Goal: Ask a question

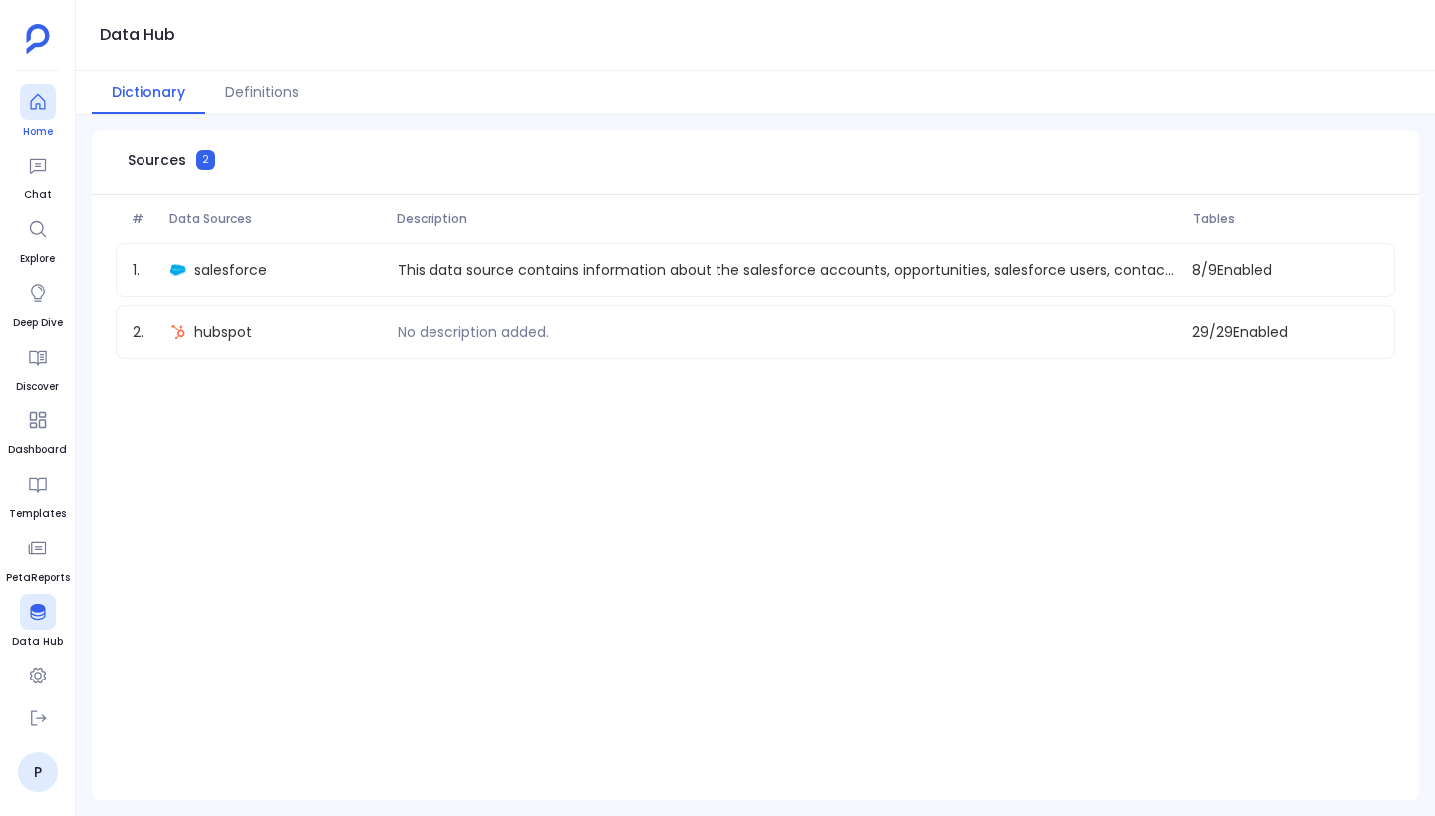
click at [50, 121] on link "Home" at bounding box center [38, 112] width 36 height 56
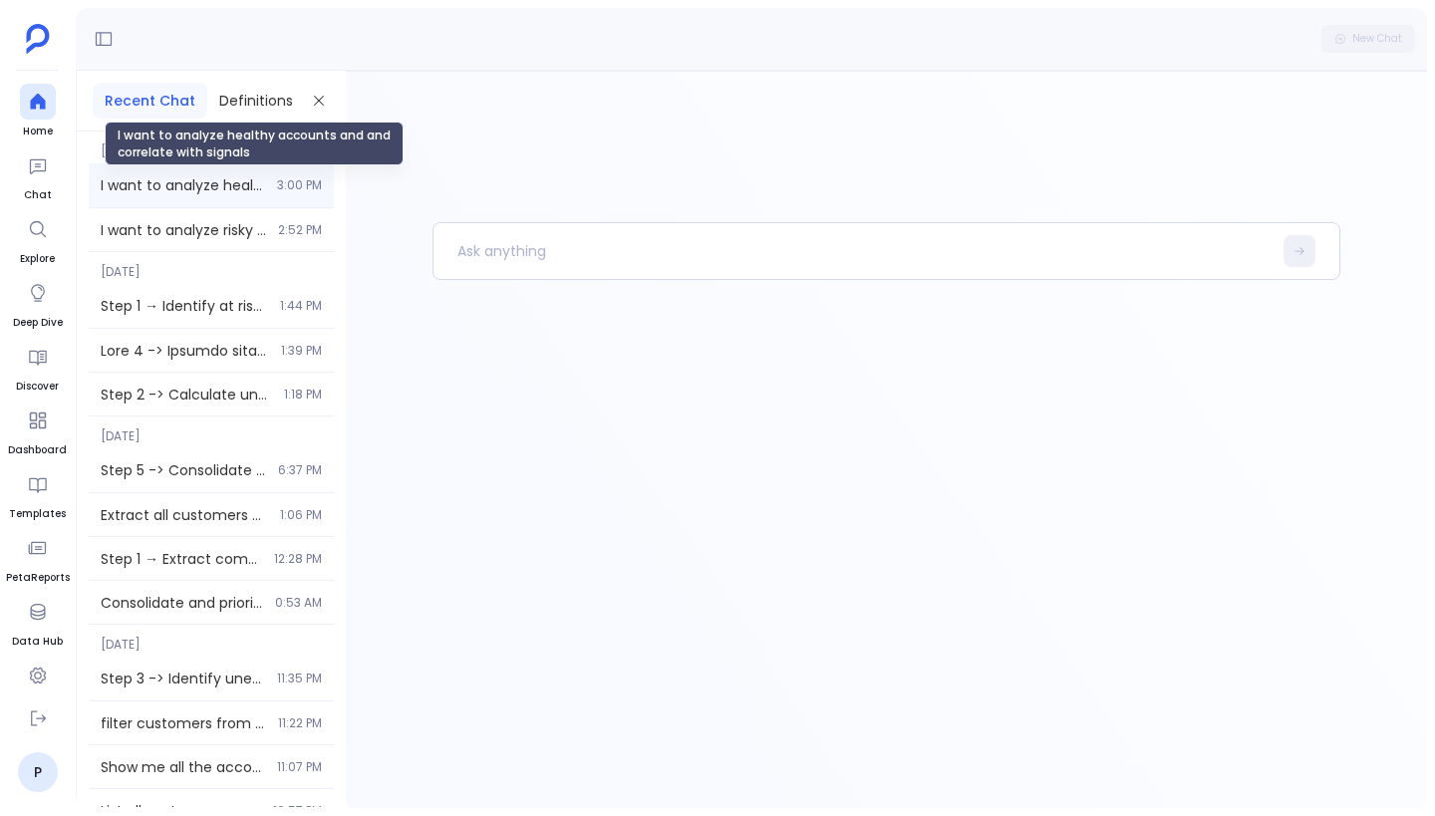
click at [222, 181] on span "I want to analyze healthy accounts and and correlate with signals" at bounding box center [183, 185] width 164 height 20
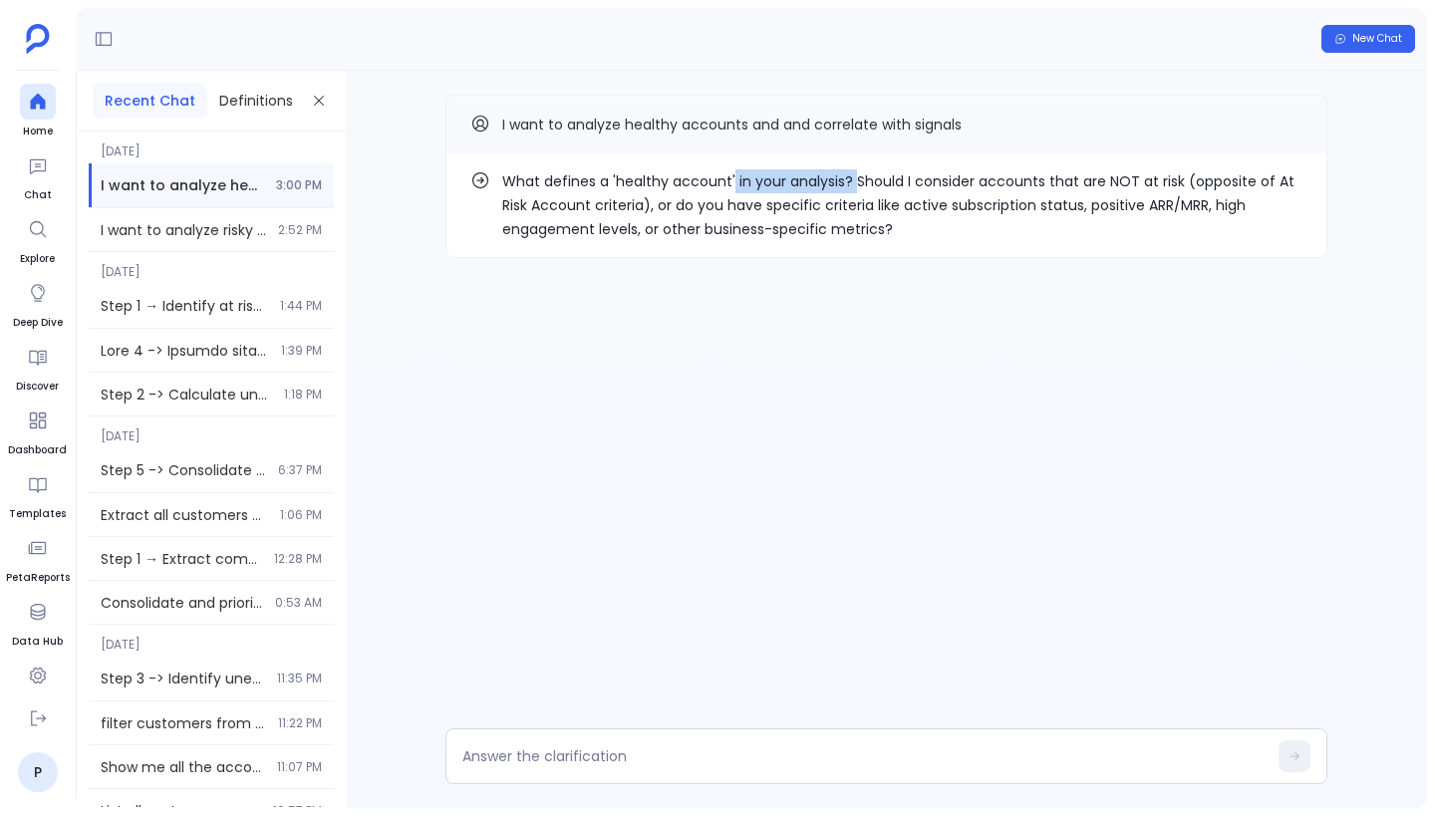
drag, startPoint x: 730, startPoint y: 175, endPoint x: 855, endPoint y: 190, distance: 126.5
click at [855, 190] on p "What defines a 'healthy account' in your analysis? Should I consider accounts t…" at bounding box center [902, 205] width 800 height 72
click at [935, 276] on div "What defines a 'healthy account' in your analysis? Should I consider accounts t…" at bounding box center [886, 216] width 1081 height 291
click at [853, 219] on p "What defines a 'healthy account' in your analysis? Should I consider accounts t…" at bounding box center [902, 205] width 800 height 72
click at [658, 765] on textarea at bounding box center [864, 757] width 804 height 20
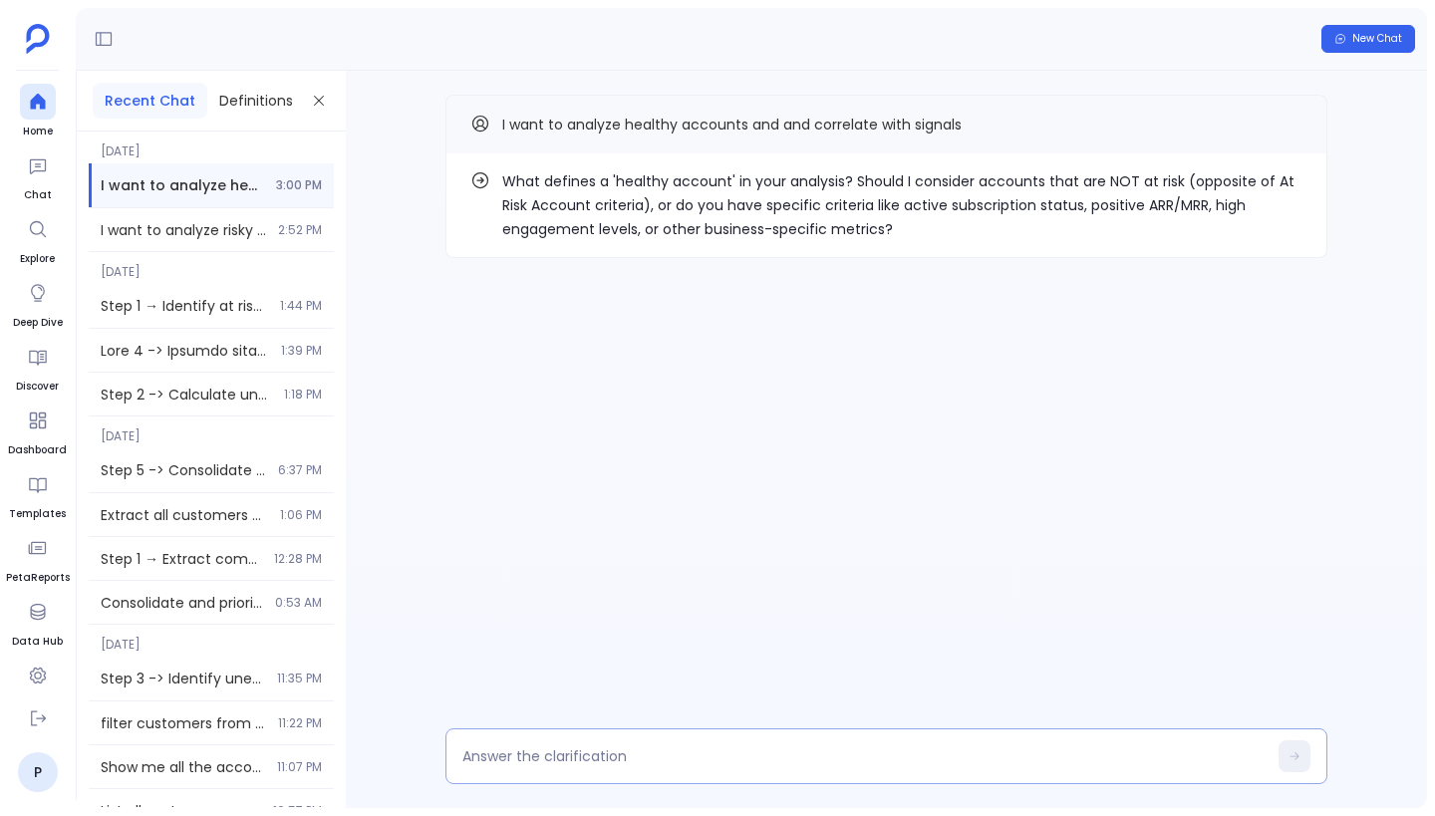
click at [564, 746] on div at bounding box center [887, 757] width 882 height 56
click at [563, 763] on textarea at bounding box center [864, 757] width 804 height 20
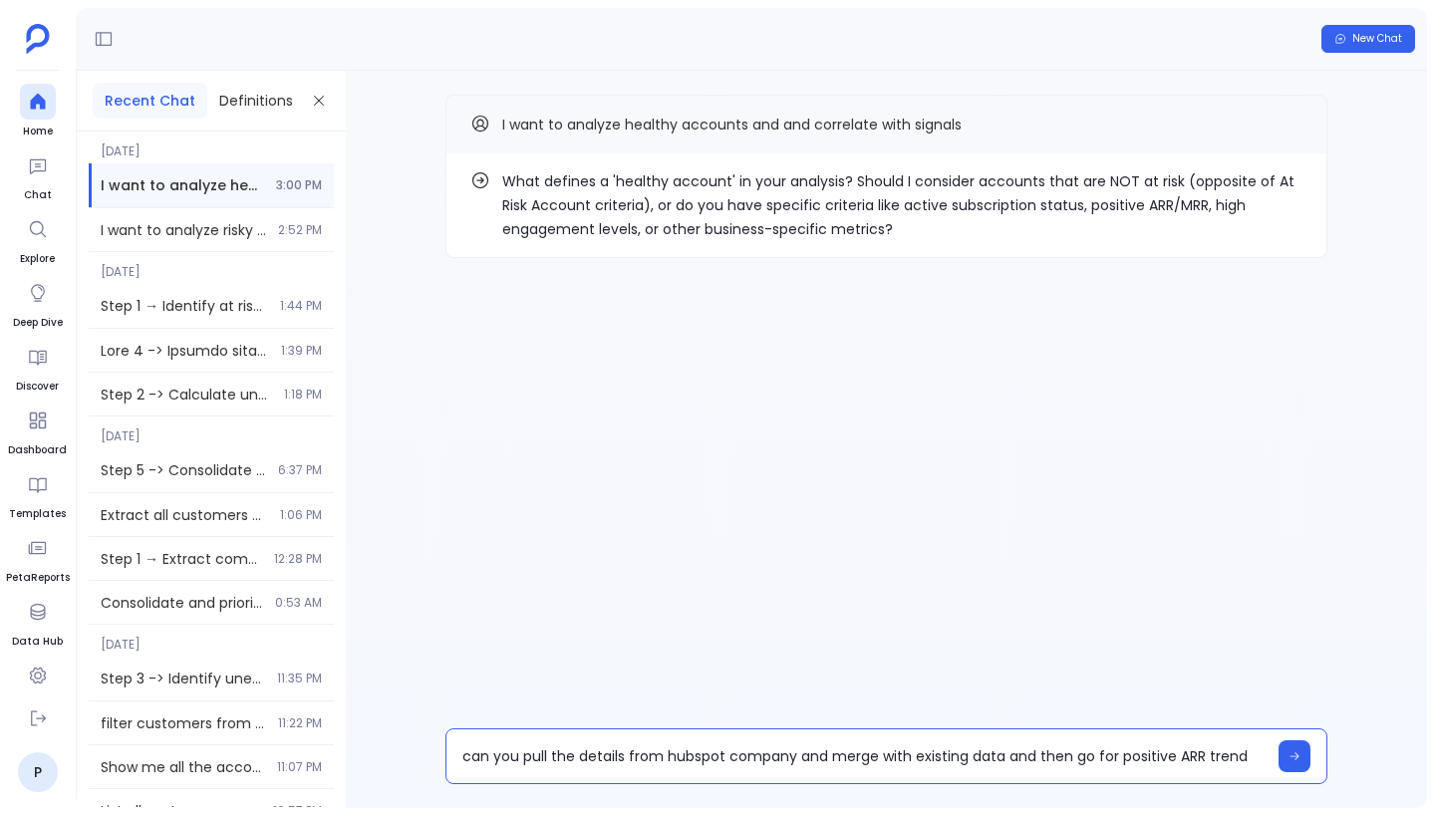
type textarea "can you pull the details from hubspot company and merge with existing data and …"
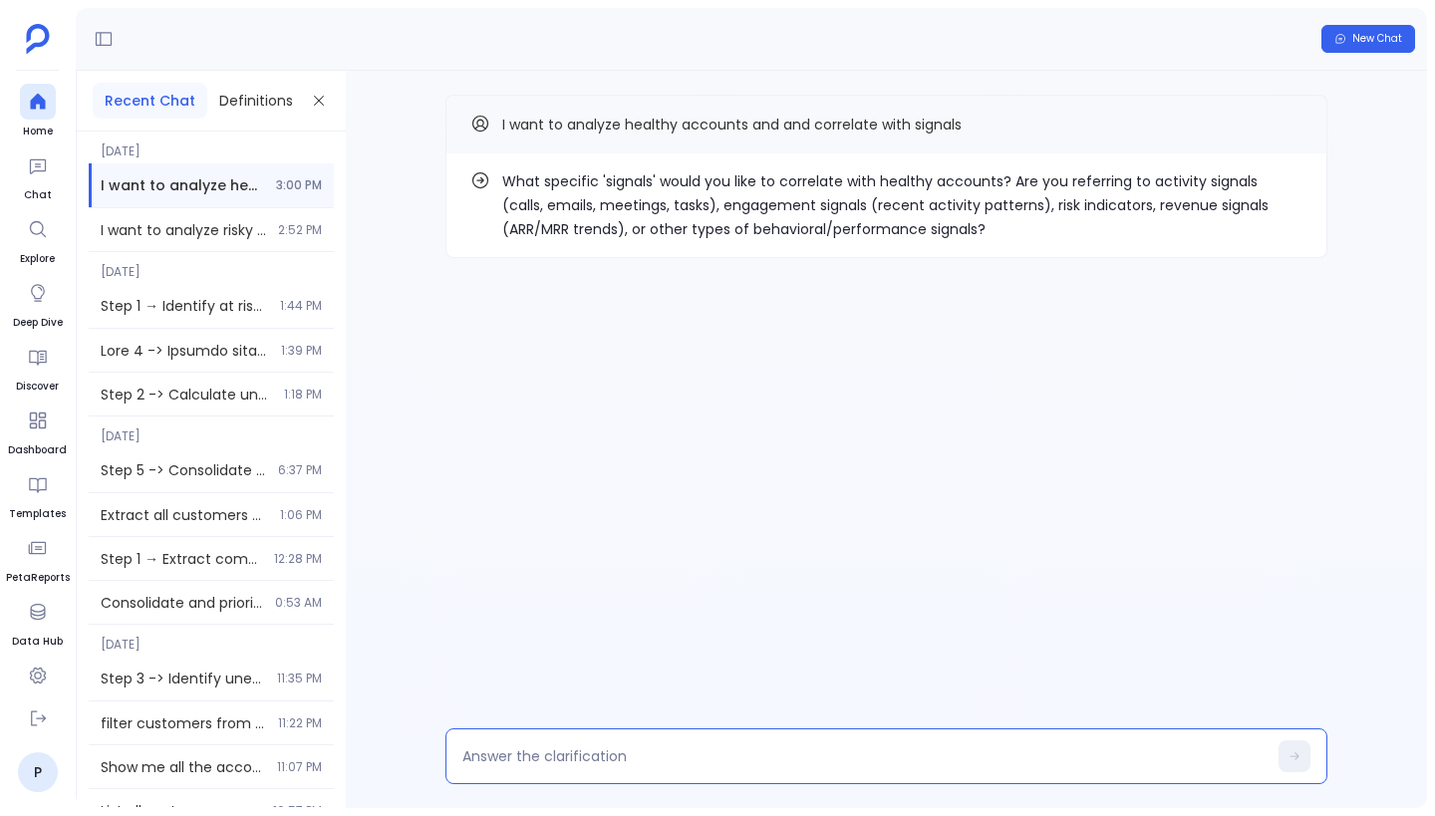
click at [654, 762] on textarea at bounding box center [864, 757] width 804 height 20
type textarea "Yoy ARR growth"
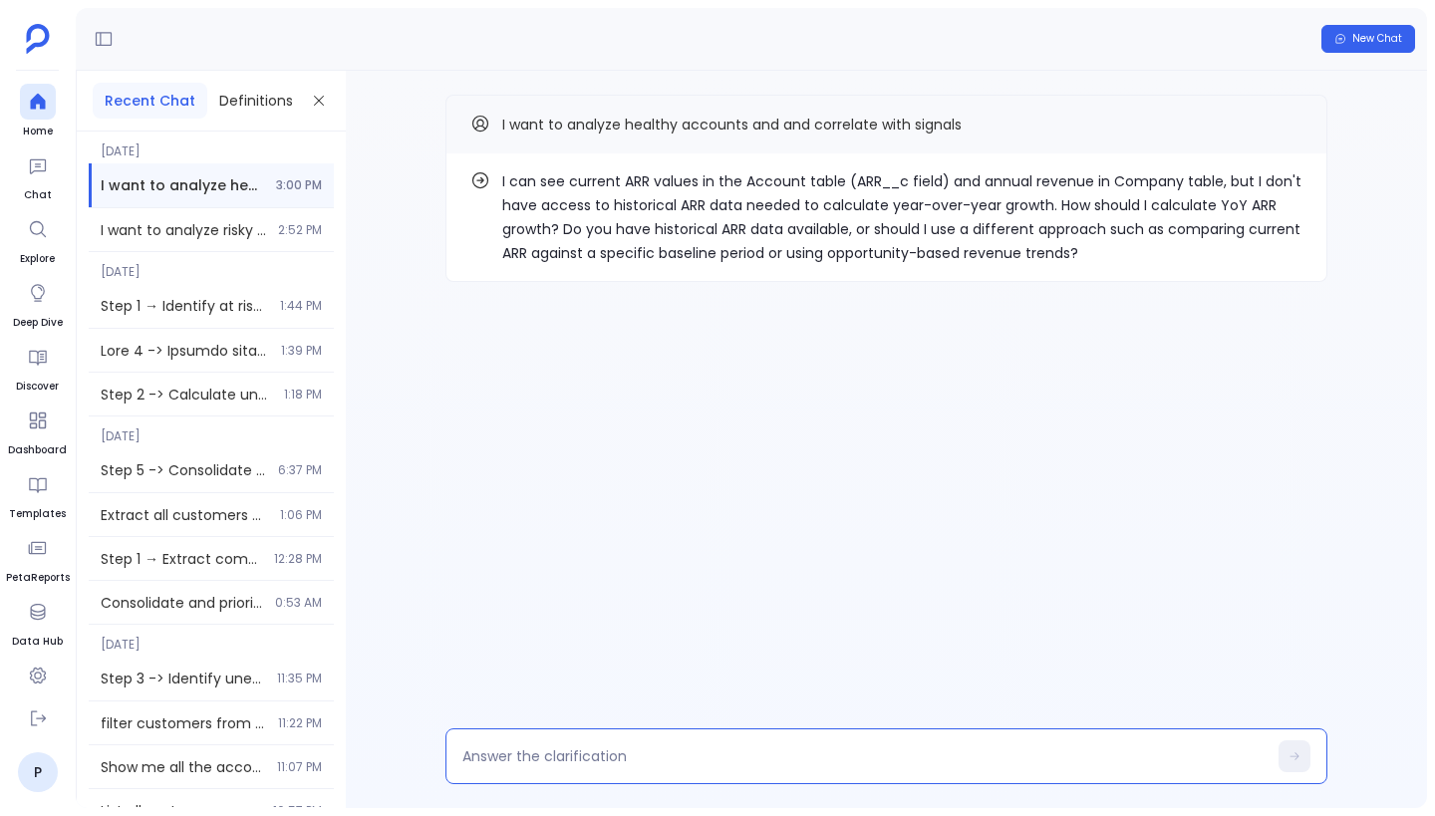
click at [569, 756] on textarea at bounding box center [864, 757] width 804 height 20
click at [722, 234] on p "I can see current ARR values in the Account table (ARR__c field) and annual rev…" at bounding box center [902, 217] width 800 height 96
click at [703, 763] on textarea "Figure out your own way" at bounding box center [864, 757] width 804 height 20
type textarea "Figure out your own way. Use company and account tables"
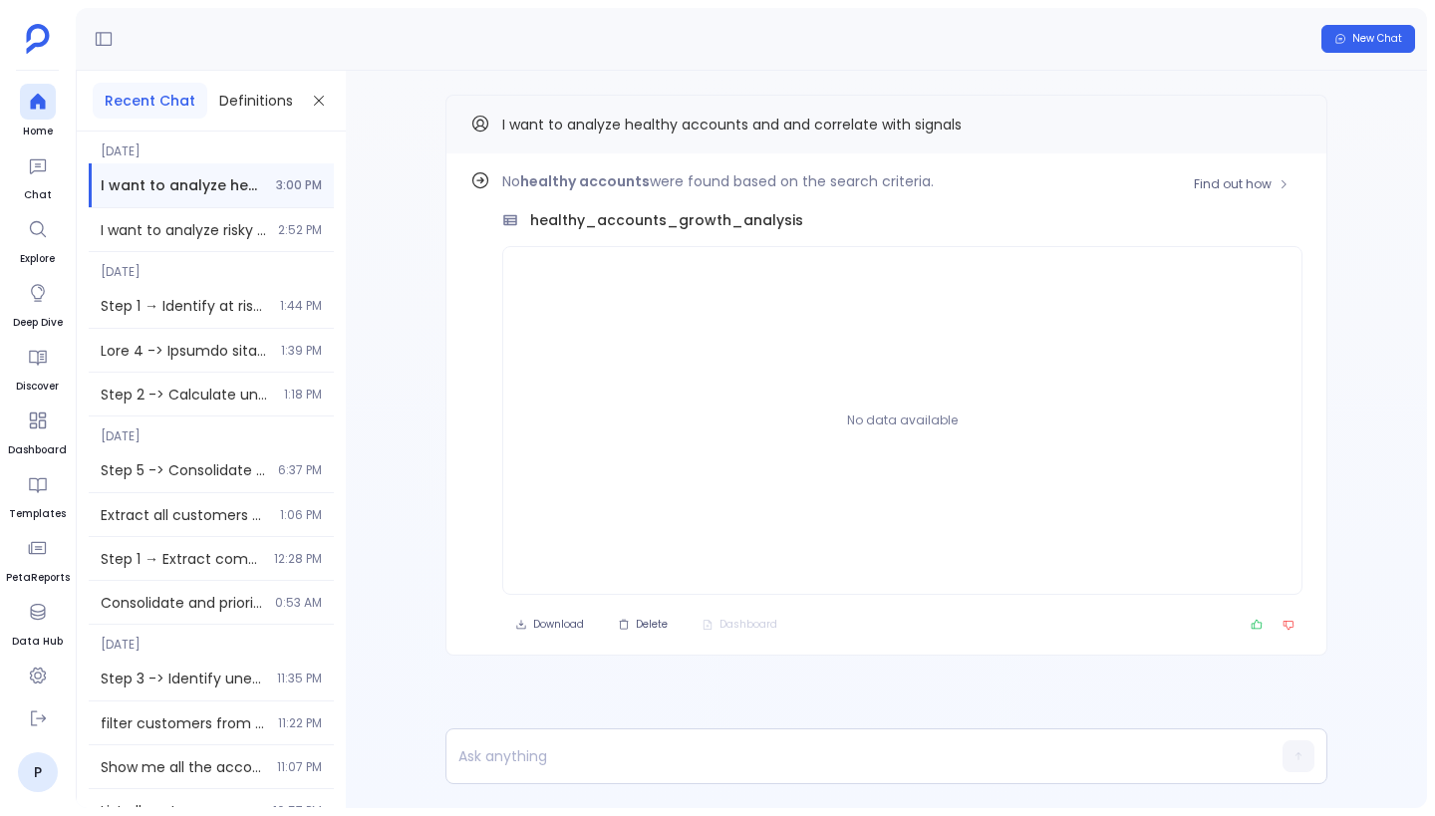
click at [910, 165] on div "Find out how No healthy accounts were found based on the search criteria. healt…" at bounding box center [887, 404] width 882 height 502
click at [1246, 184] on span "Find out how" at bounding box center [1233, 184] width 78 height 16
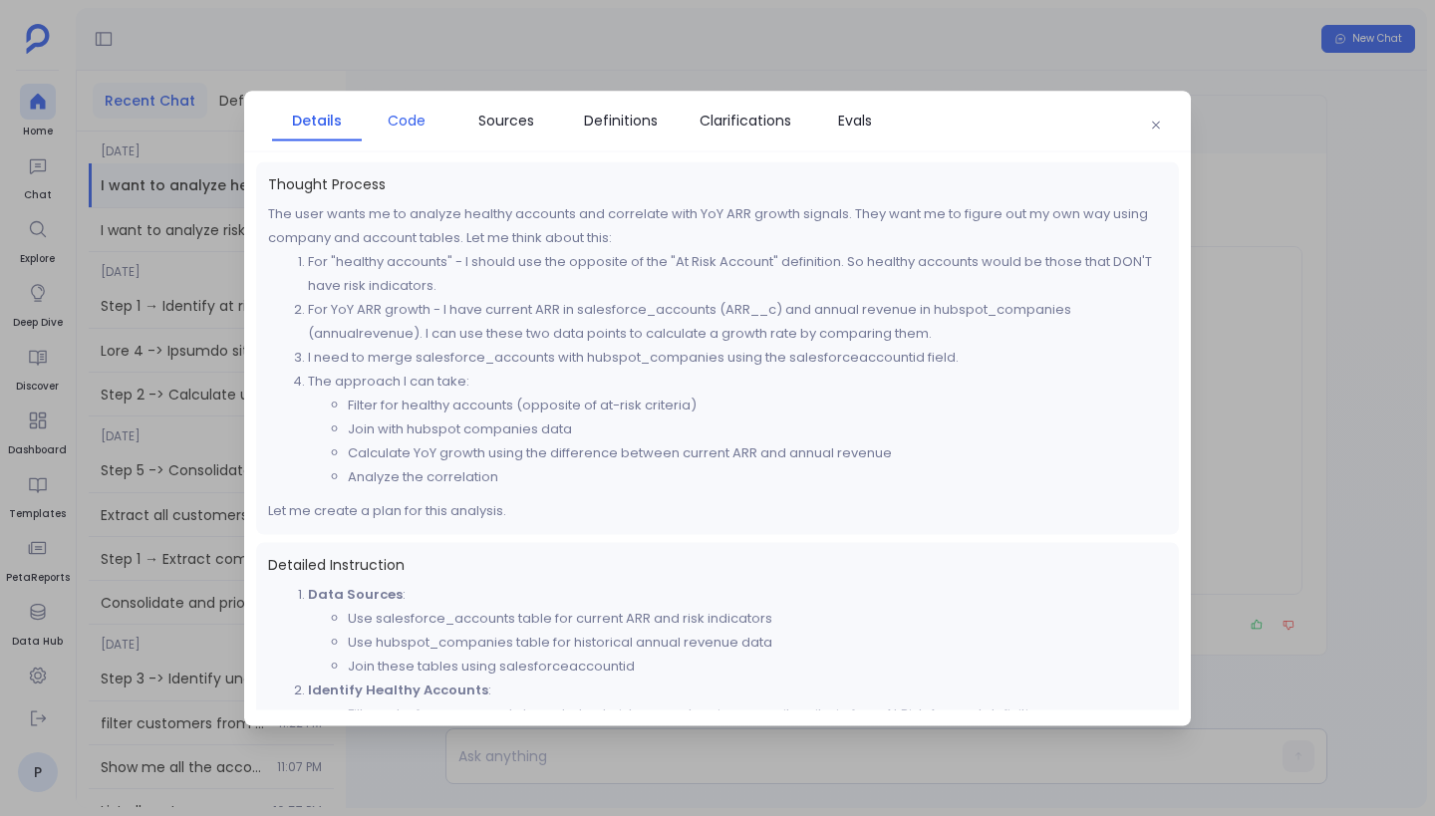
click at [416, 123] on span "Code" at bounding box center [407, 120] width 38 height 22
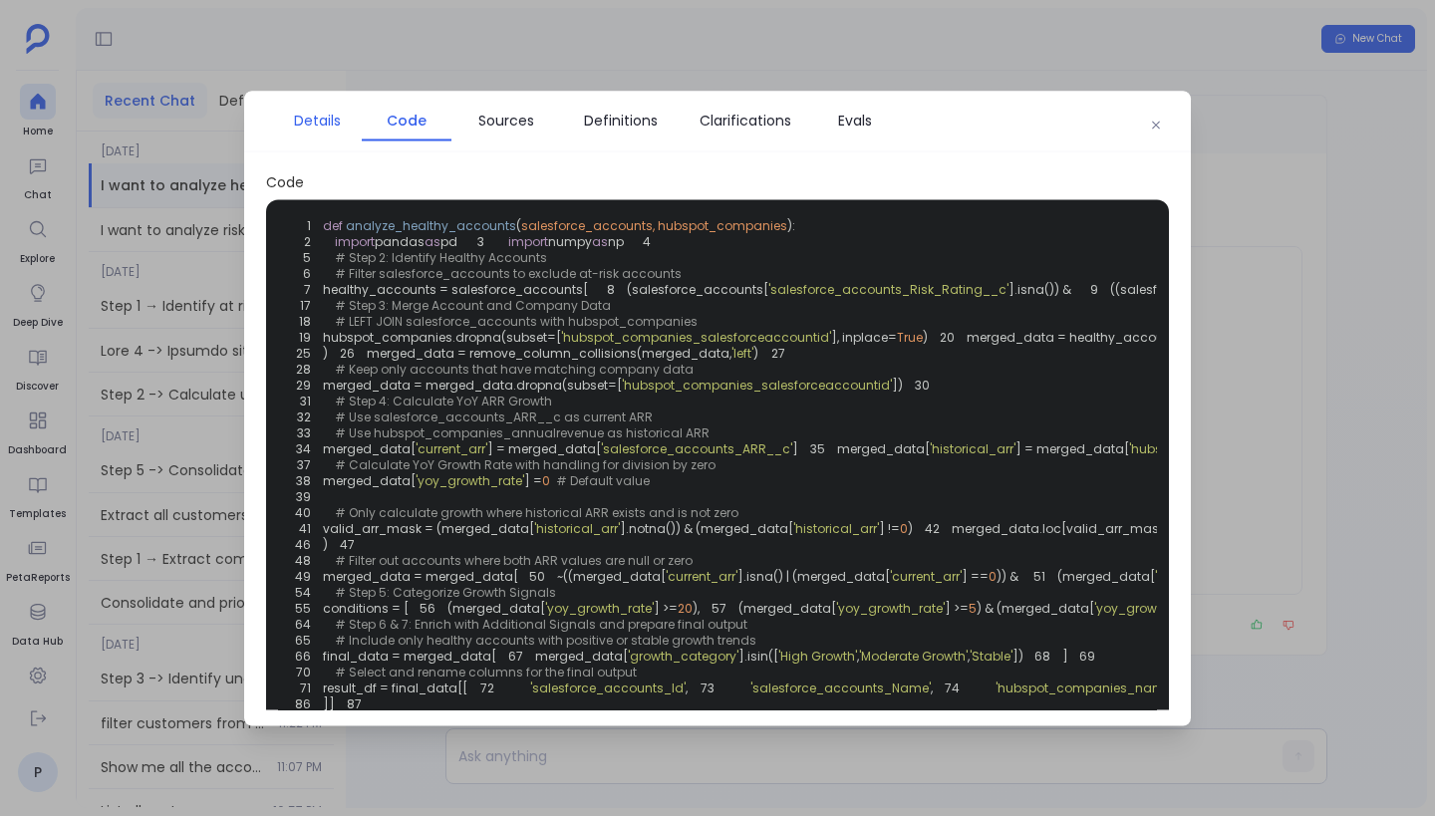
click at [317, 124] on span "Details" at bounding box center [317, 120] width 47 height 22
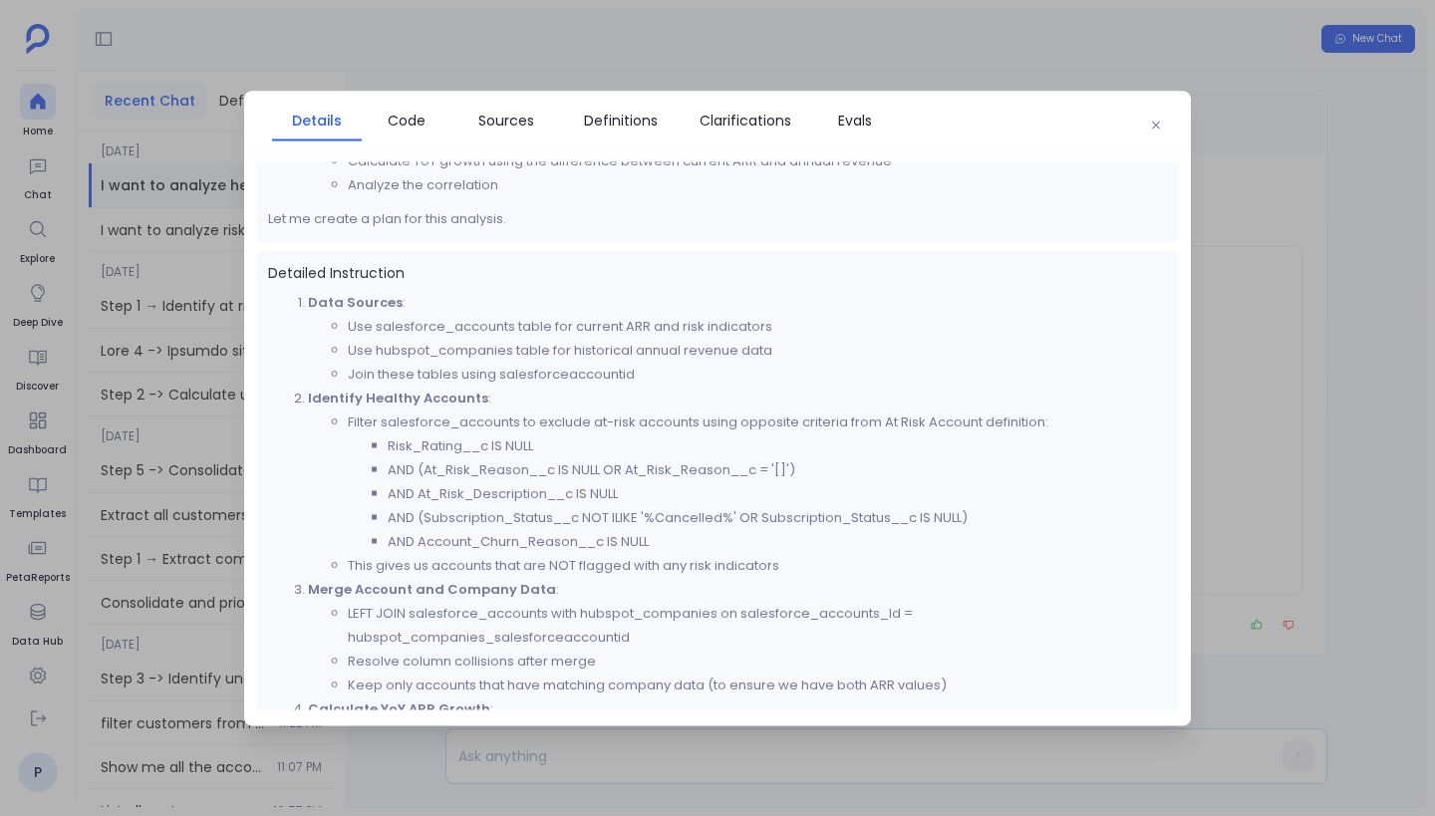
scroll to position [14, 0]
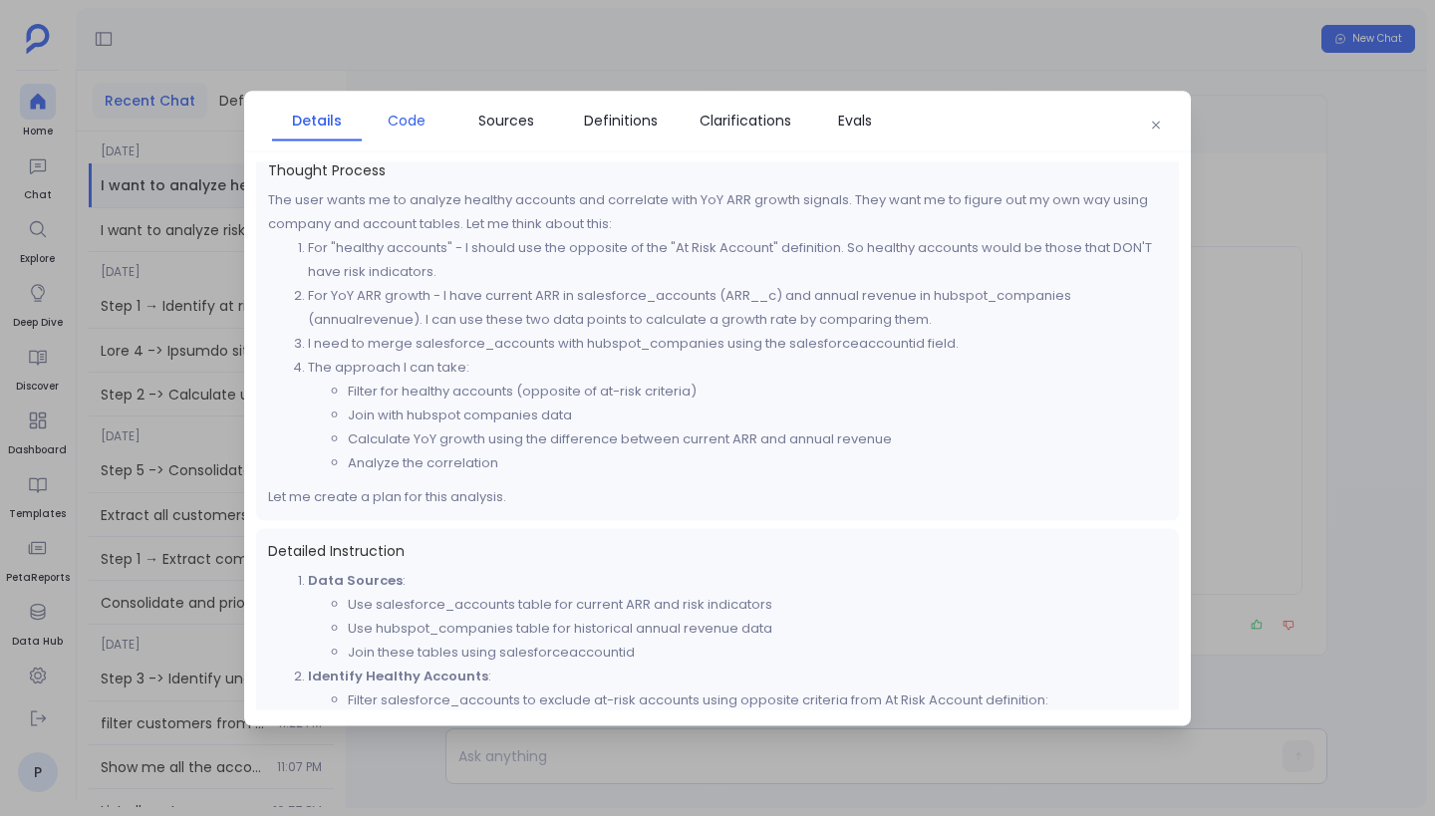
click at [409, 120] on span "Code" at bounding box center [407, 120] width 38 height 22
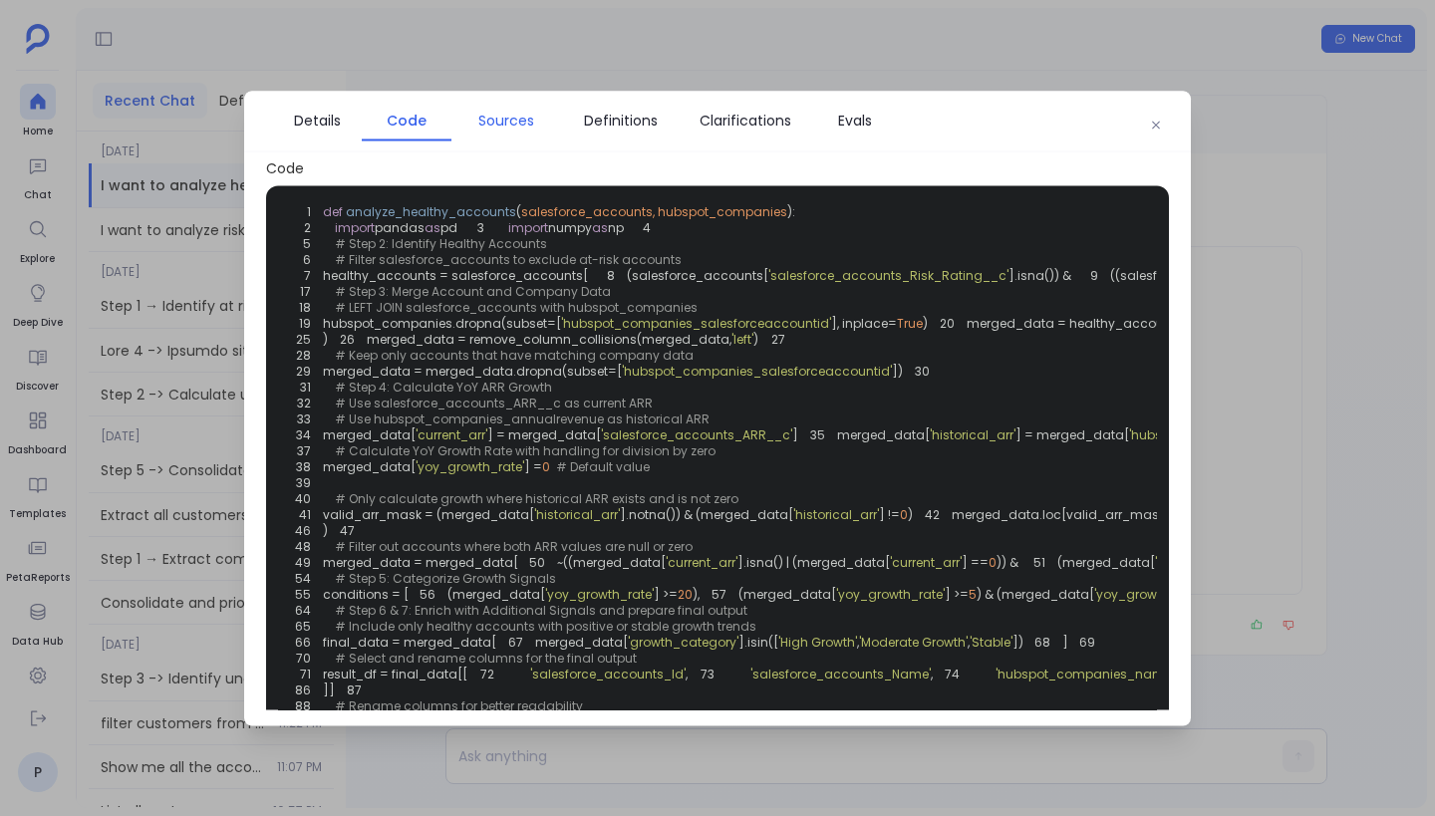
click at [509, 119] on span "Sources" at bounding box center [506, 120] width 56 height 22
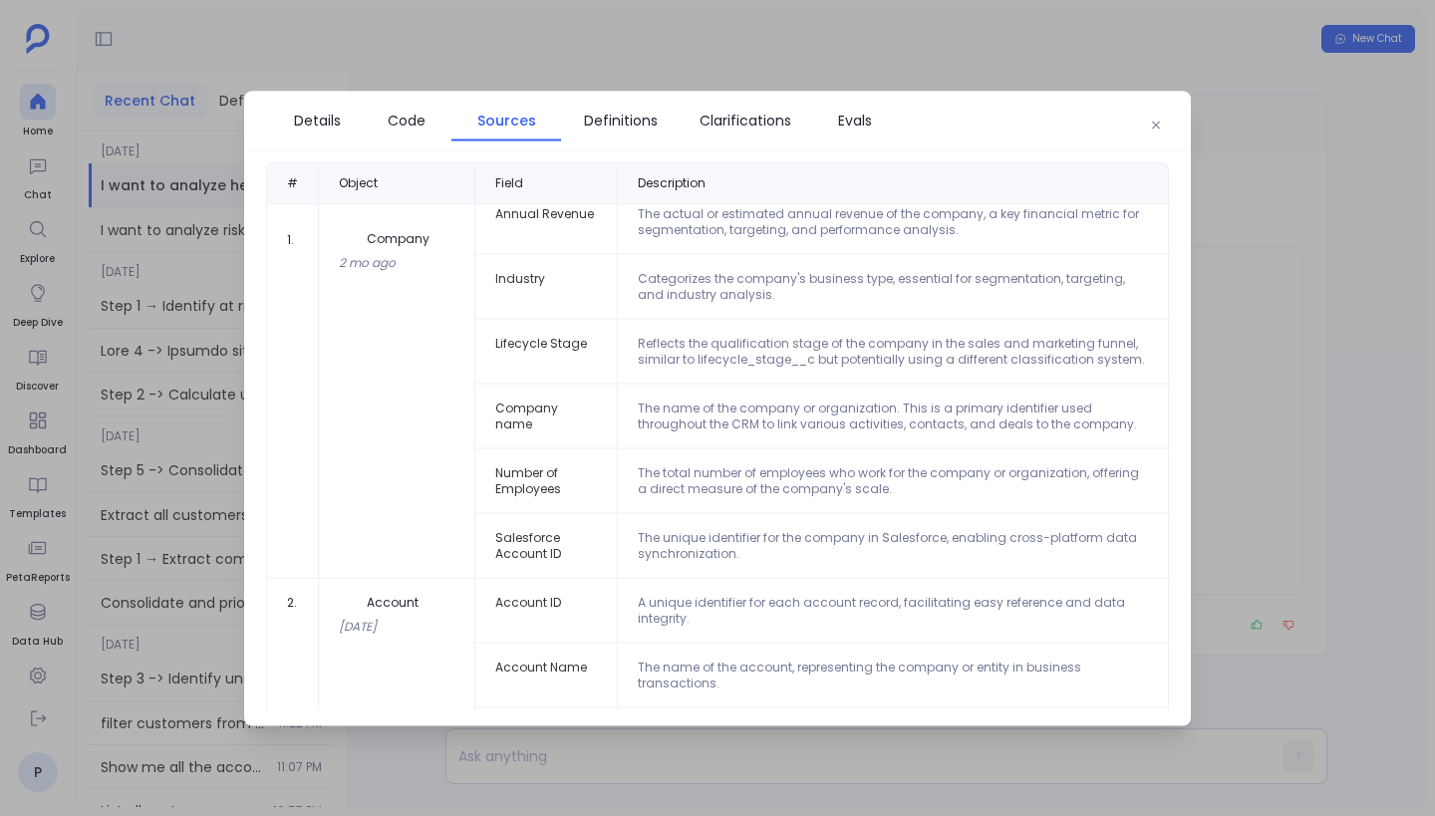
scroll to position [0, 0]
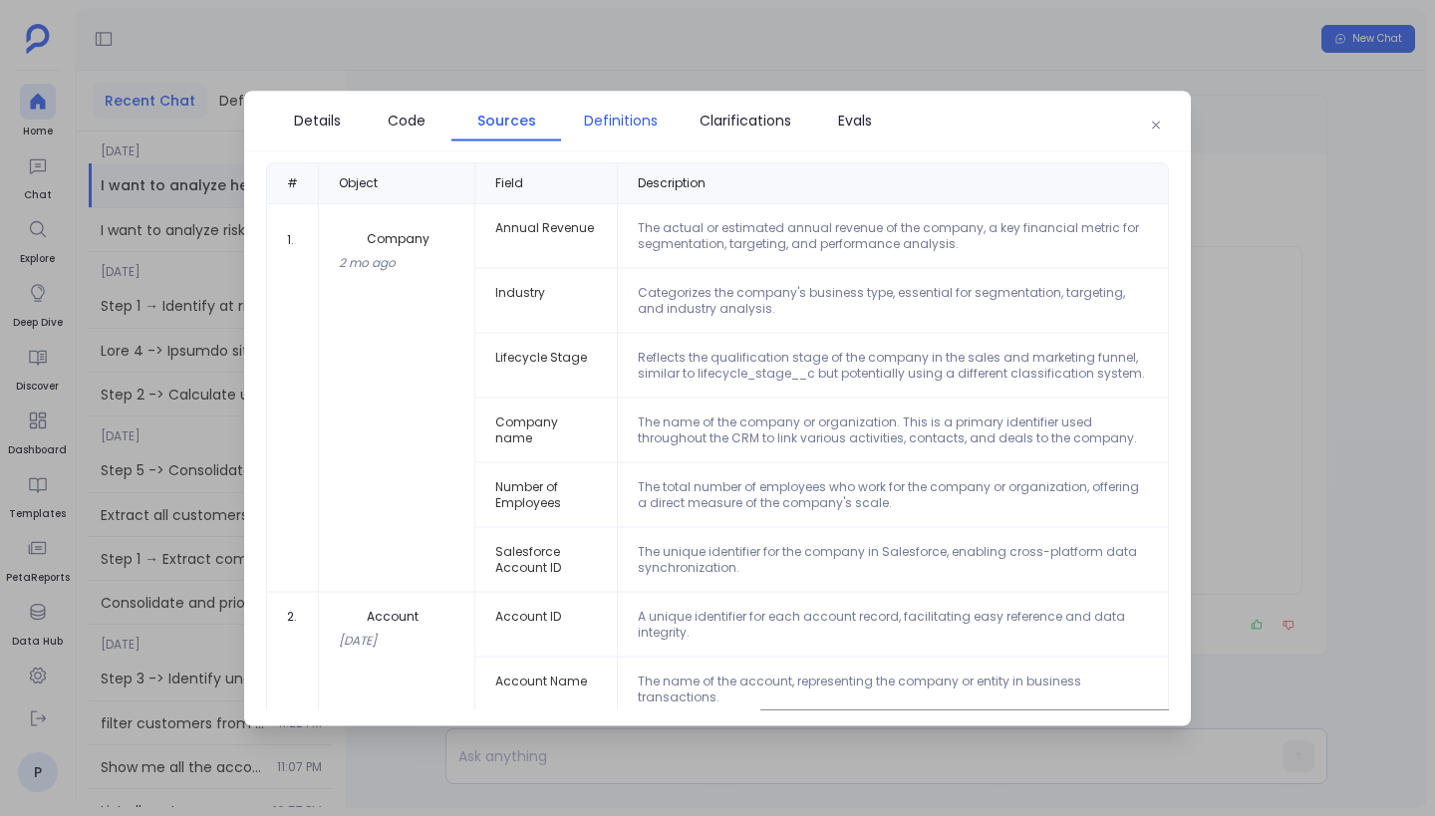
click at [583, 119] on span "Definitions" at bounding box center [621, 120] width 100 height 22
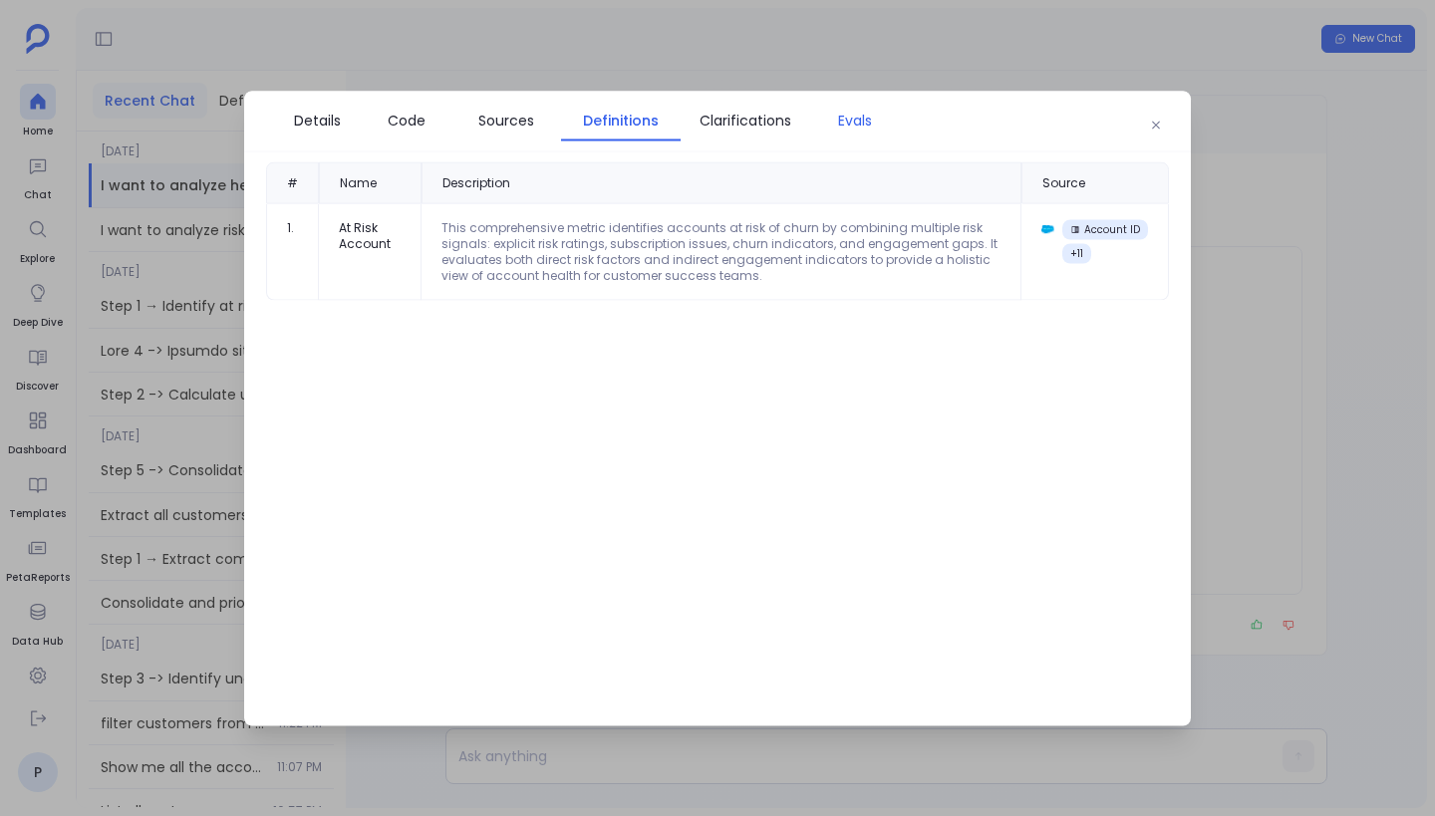
click at [824, 107] on link "Evals" at bounding box center [855, 120] width 90 height 42
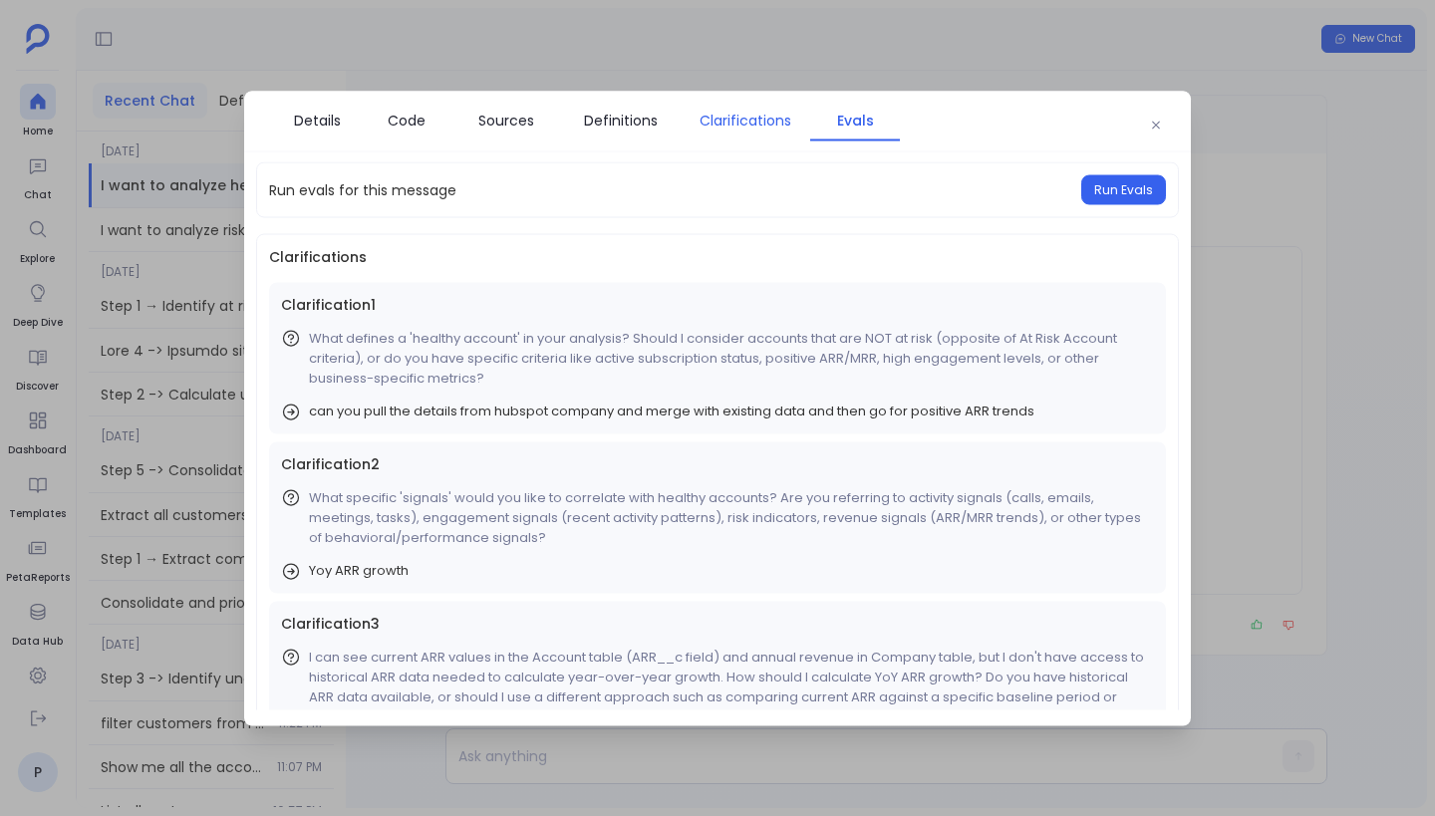
click at [737, 124] on span "Clarifications" at bounding box center [746, 120] width 92 height 22
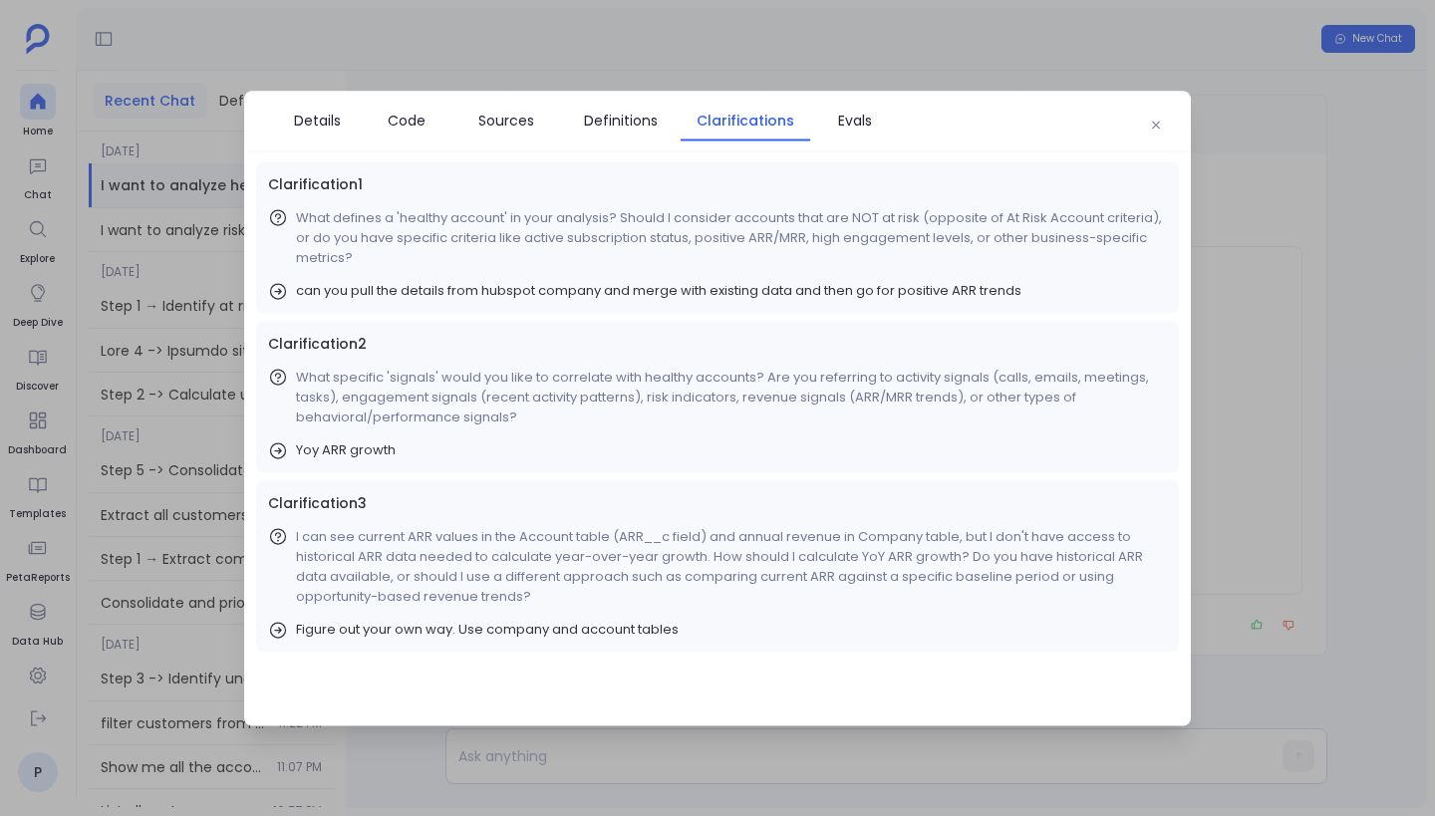
click at [846, 141] on div "Details Code Sources Definitions Clarifications Evals" at bounding box center [586, 125] width 644 height 52
click at [853, 121] on span "Evals" at bounding box center [855, 120] width 34 height 22
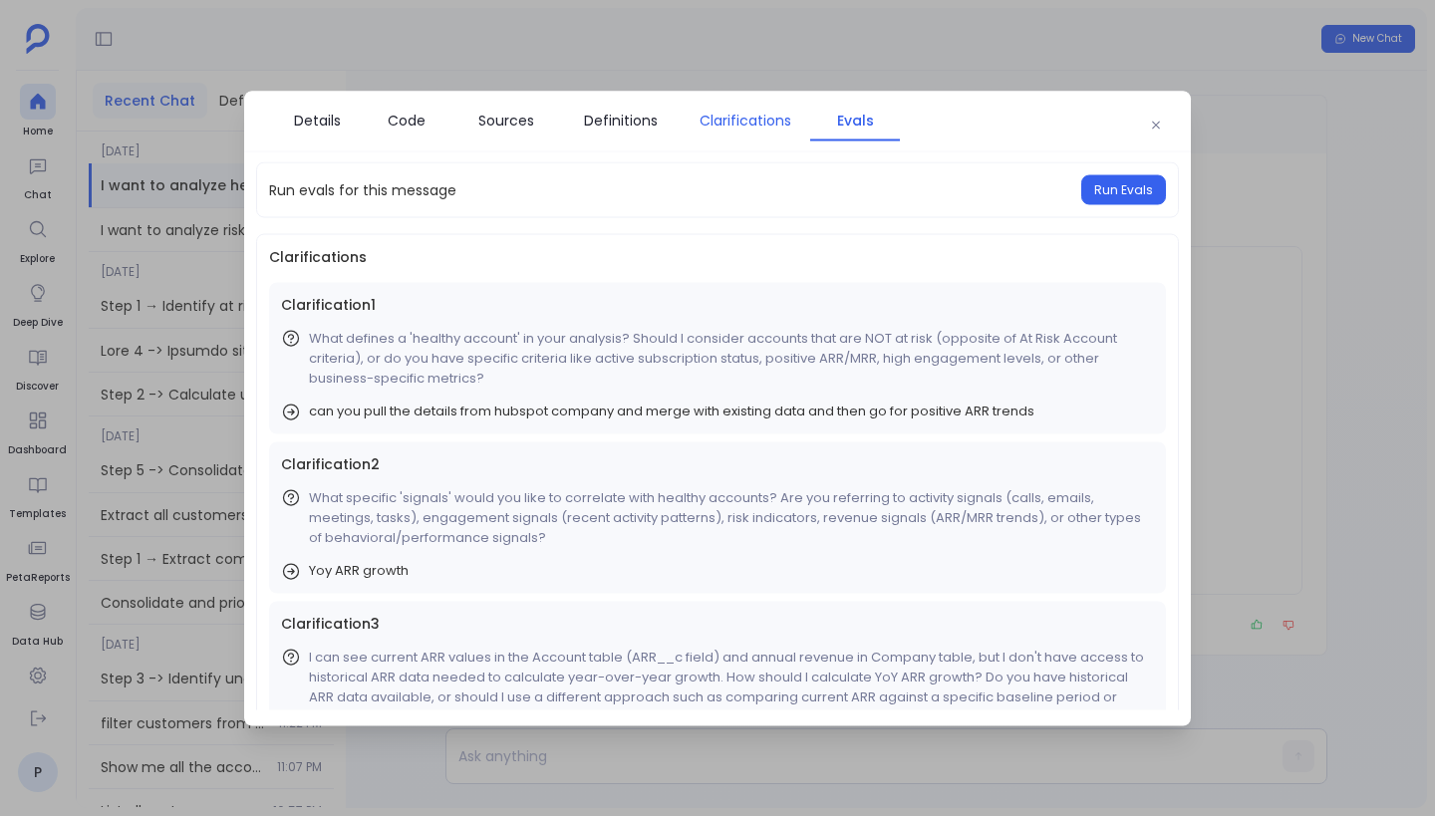
click at [737, 134] on link "Clarifications" at bounding box center [746, 120] width 130 height 42
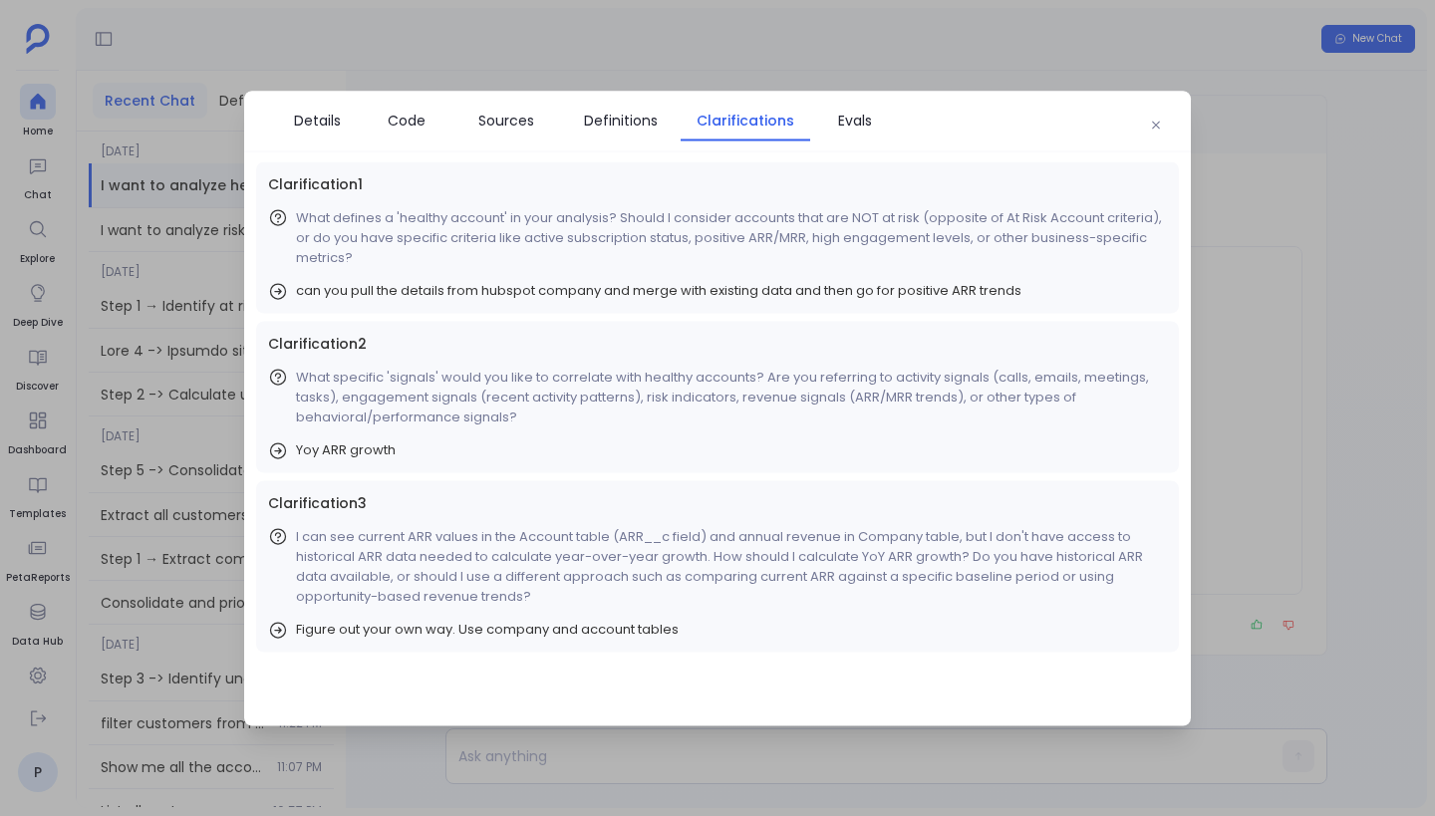
click at [1172, 130] on div "Details Code Sources Definitions Clarifications Evals" at bounding box center [717, 121] width 947 height 61
click at [1162, 127] on button "button" at bounding box center [1156, 125] width 30 height 30
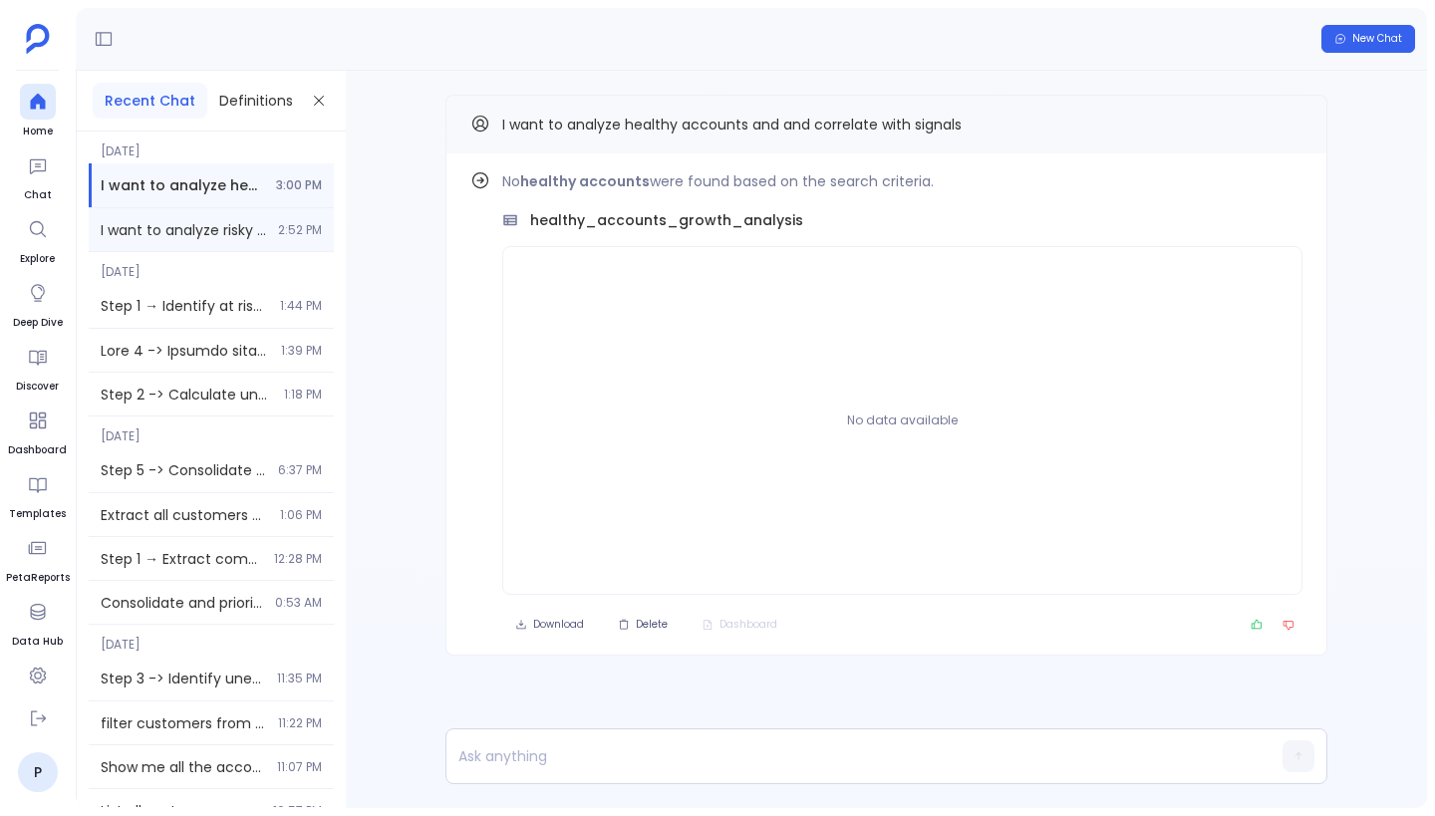
click at [209, 226] on span "I want to analyze risky accounts and its signals" at bounding box center [183, 230] width 165 height 20
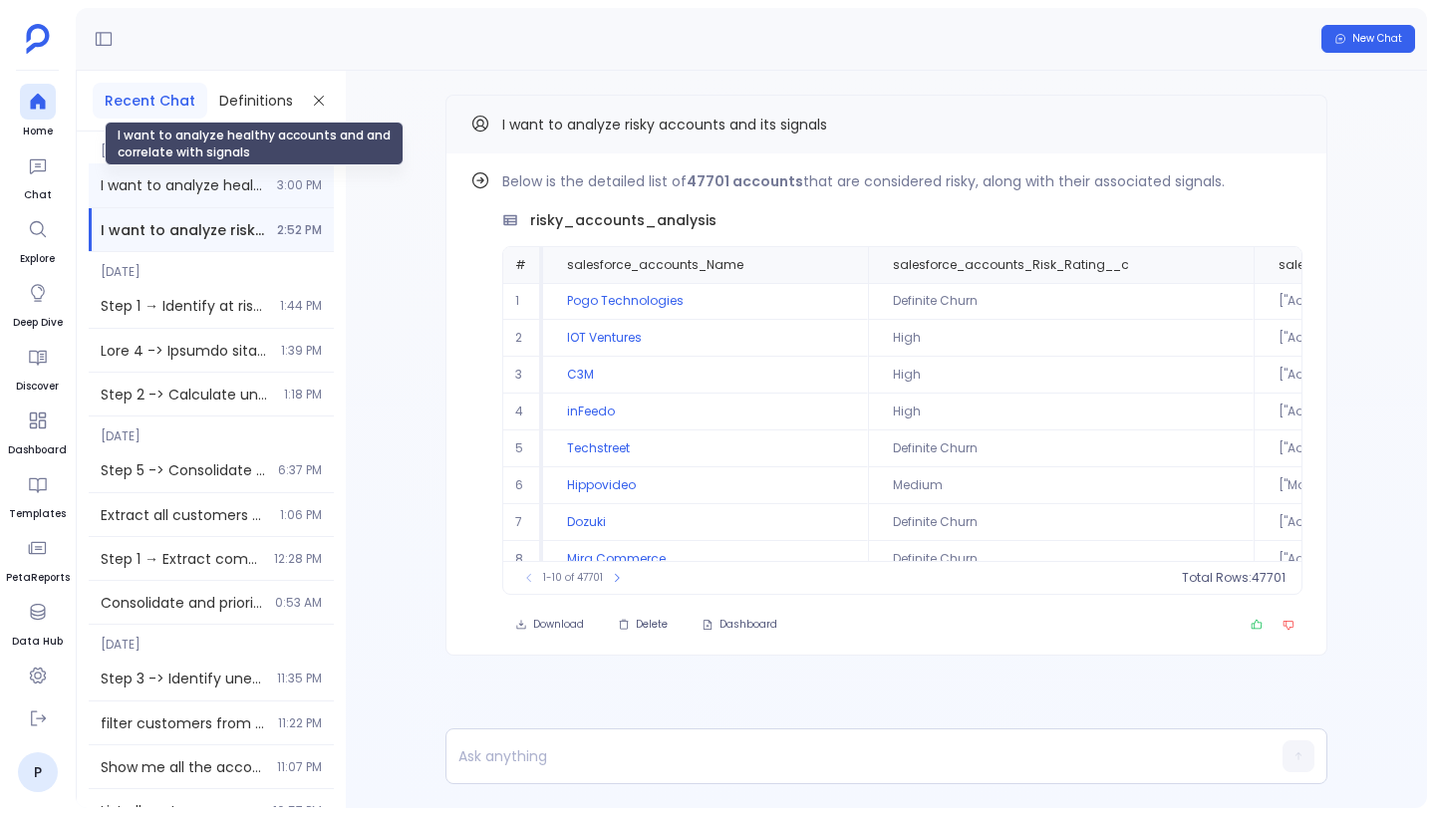
click at [163, 177] on span "I want to analyze healthy accounts and and correlate with signals" at bounding box center [183, 185] width 164 height 20
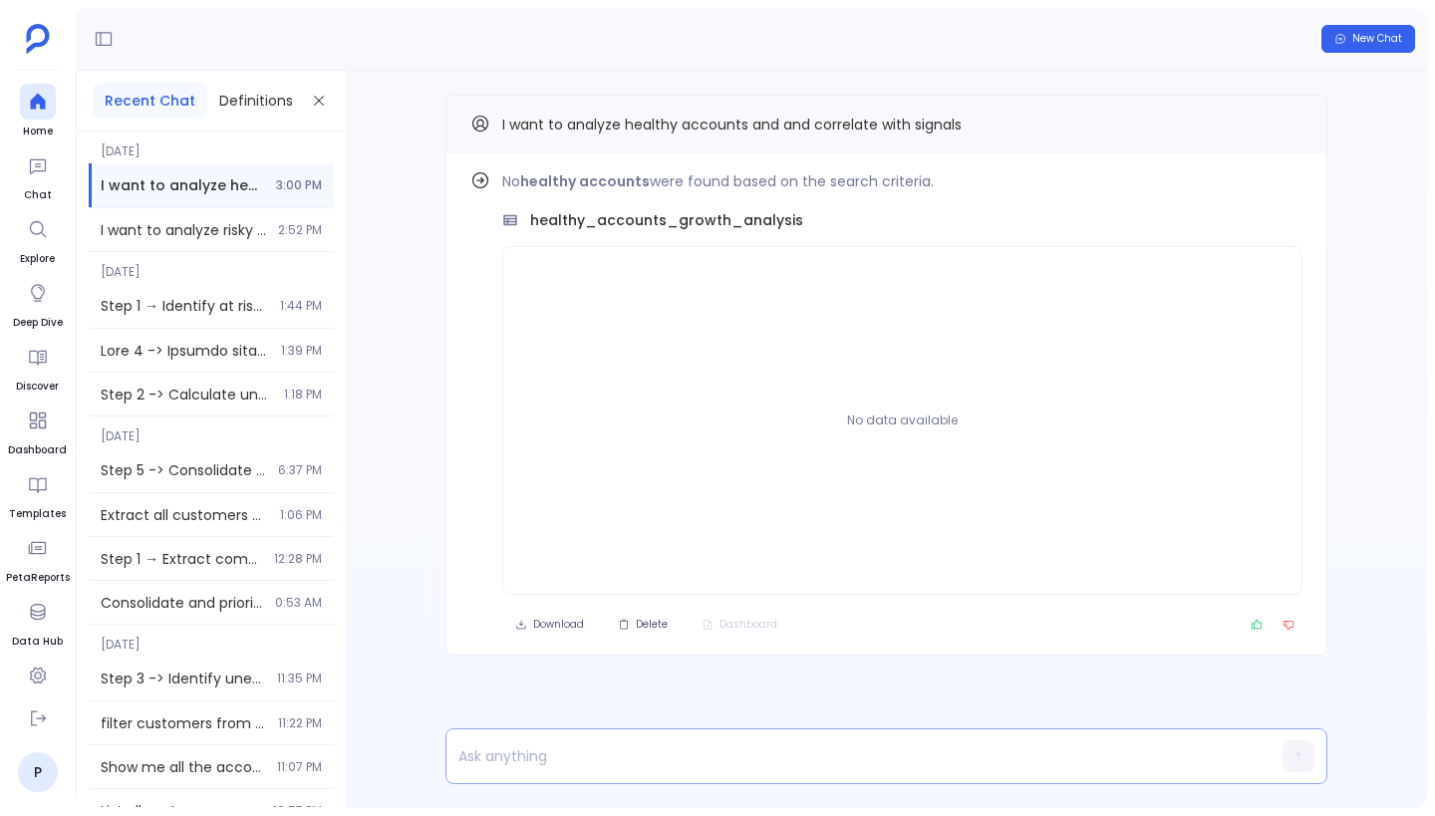
click at [657, 756] on p at bounding box center [848, 757] width 803 height 28
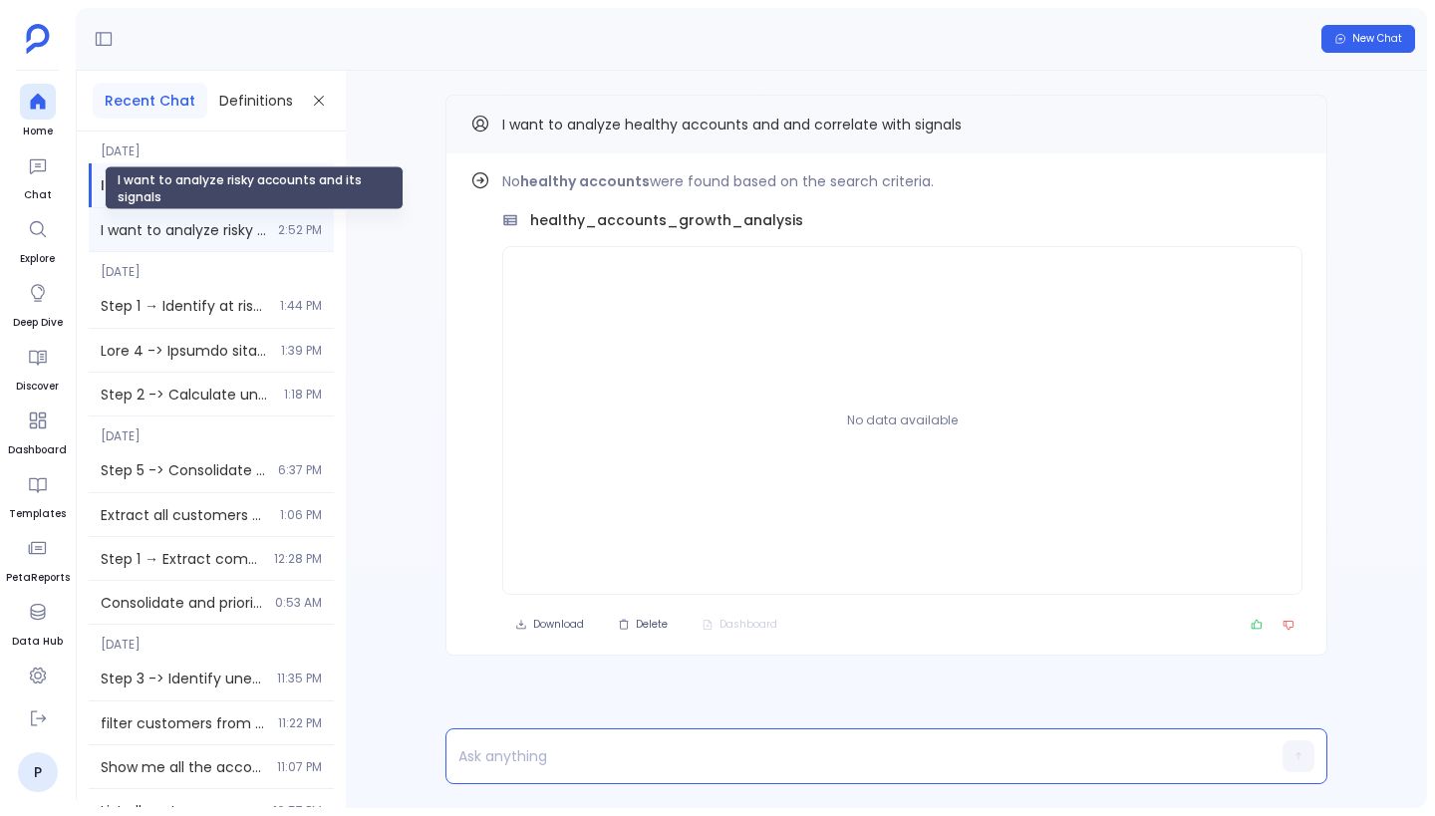
click at [226, 228] on span "I want to analyze risky accounts and its signals" at bounding box center [183, 230] width 165 height 20
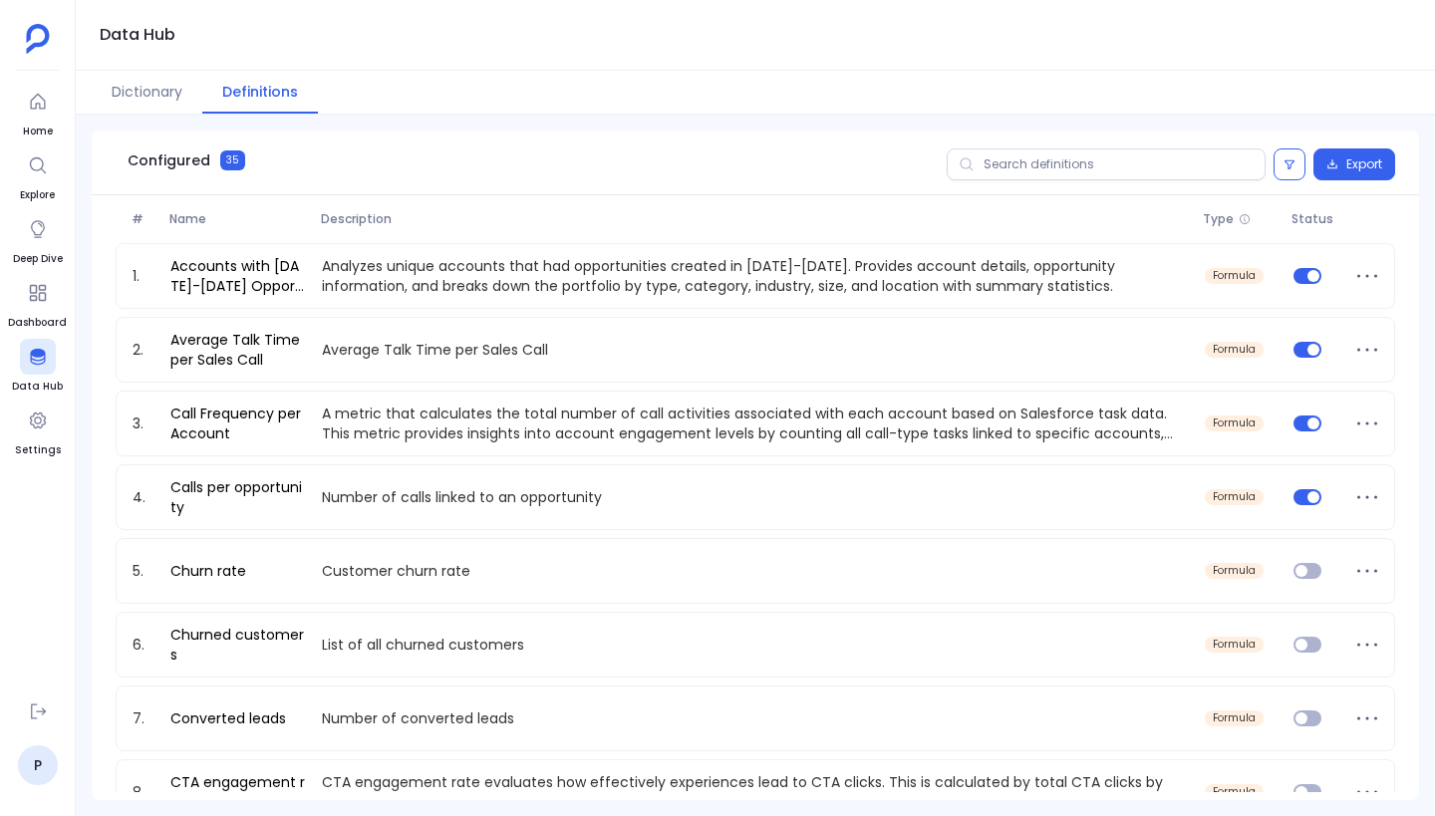
scroll to position [299, 0]
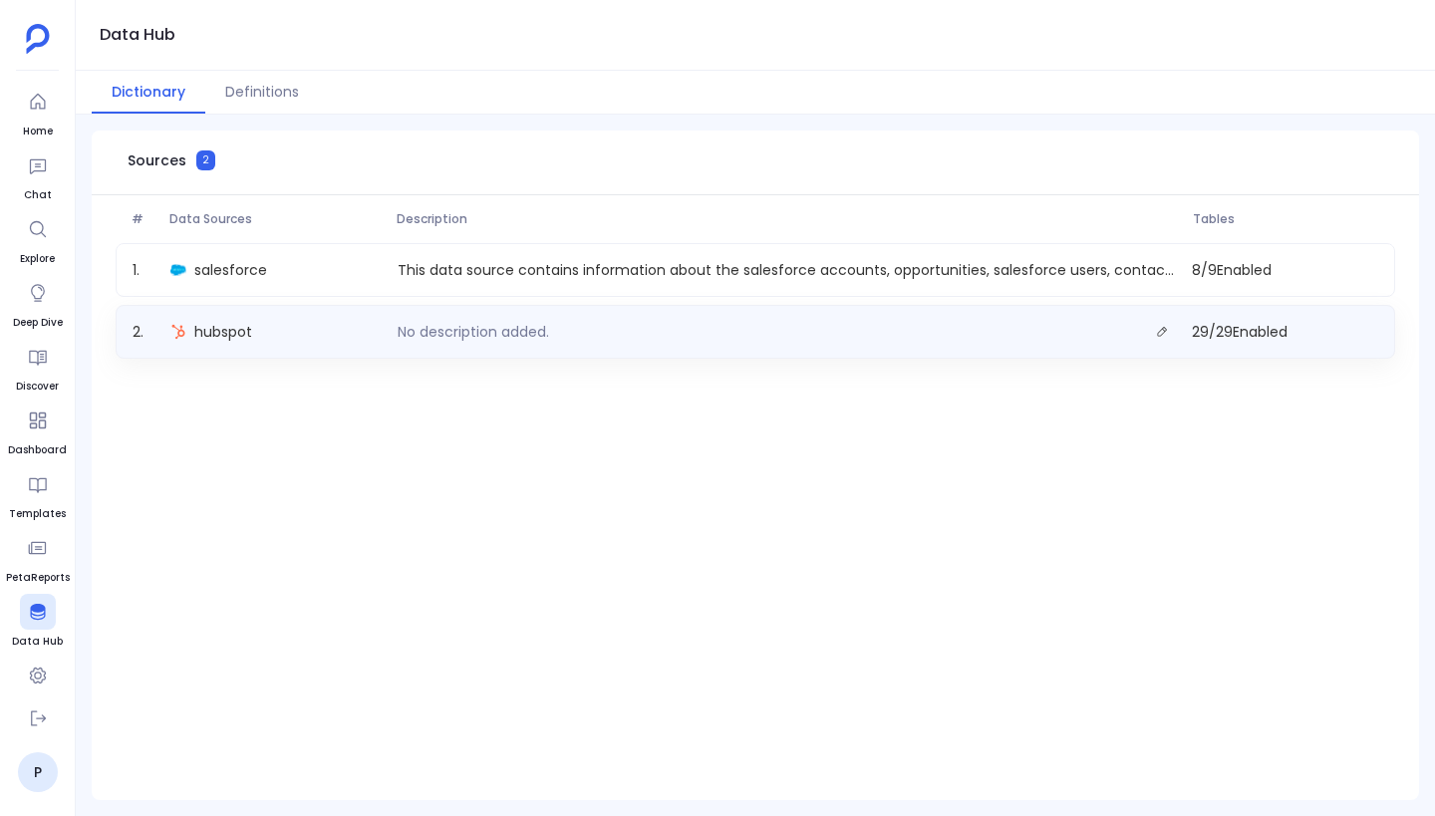
click at [330, 339] on div "hubspot" at bounding box center [275, 332] width 227 height 28
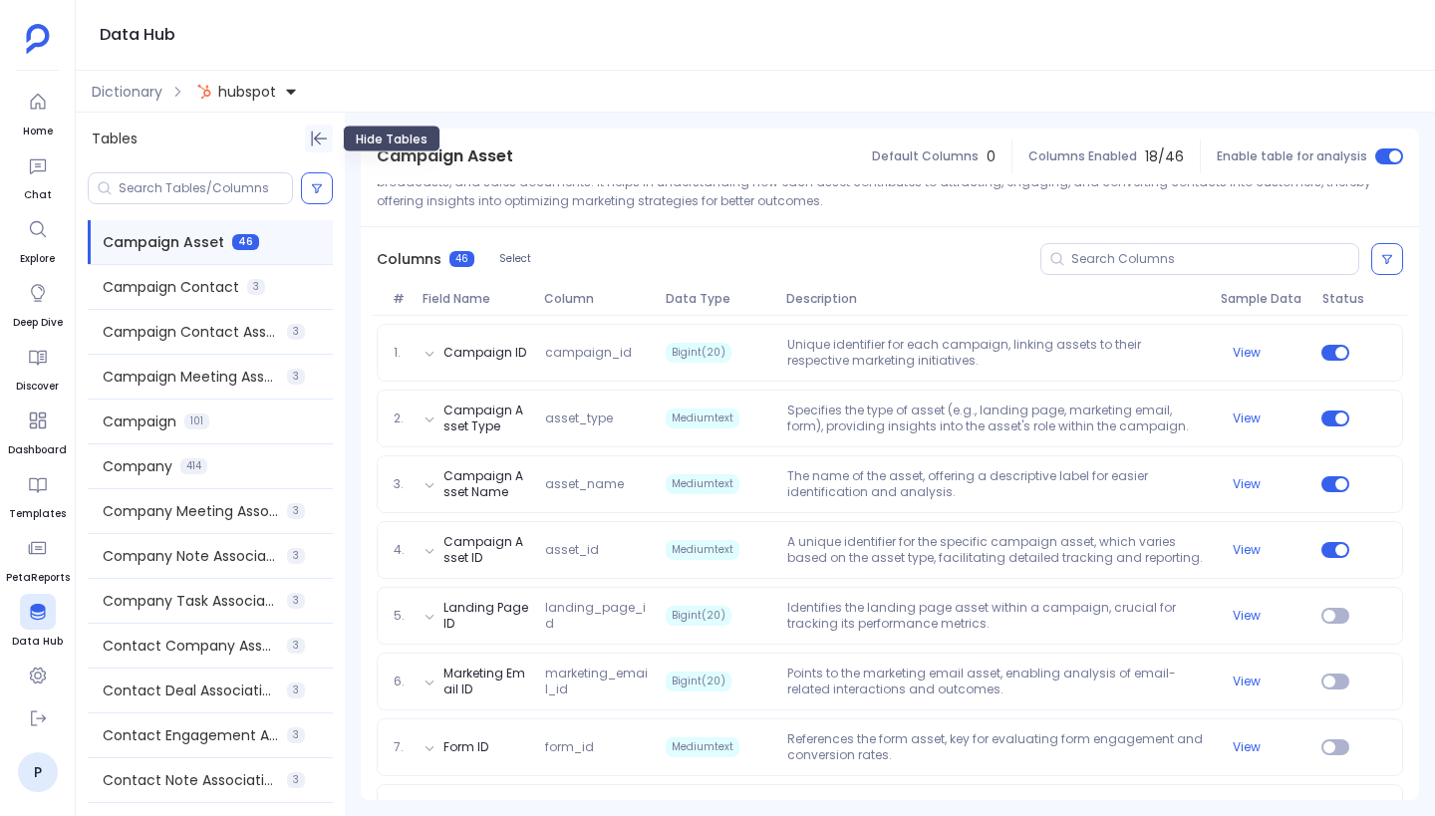
click at [314, 137] on icon "Hide Tables" at bounding box center [319, 139] width 20 height 20
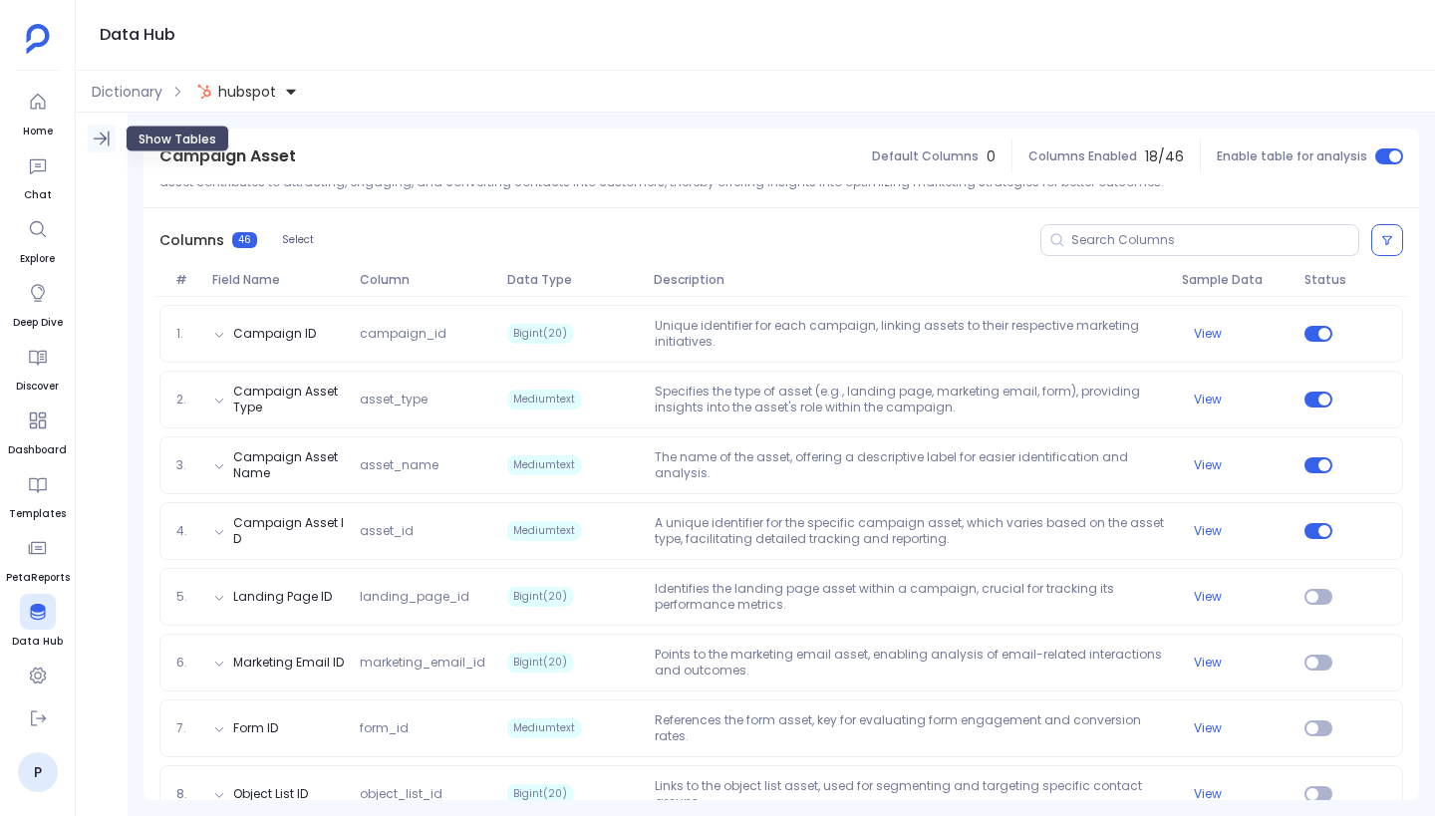
click at [100, 147] on icon "Show Tables" at bounding box center [102, 139] width 20 height 20
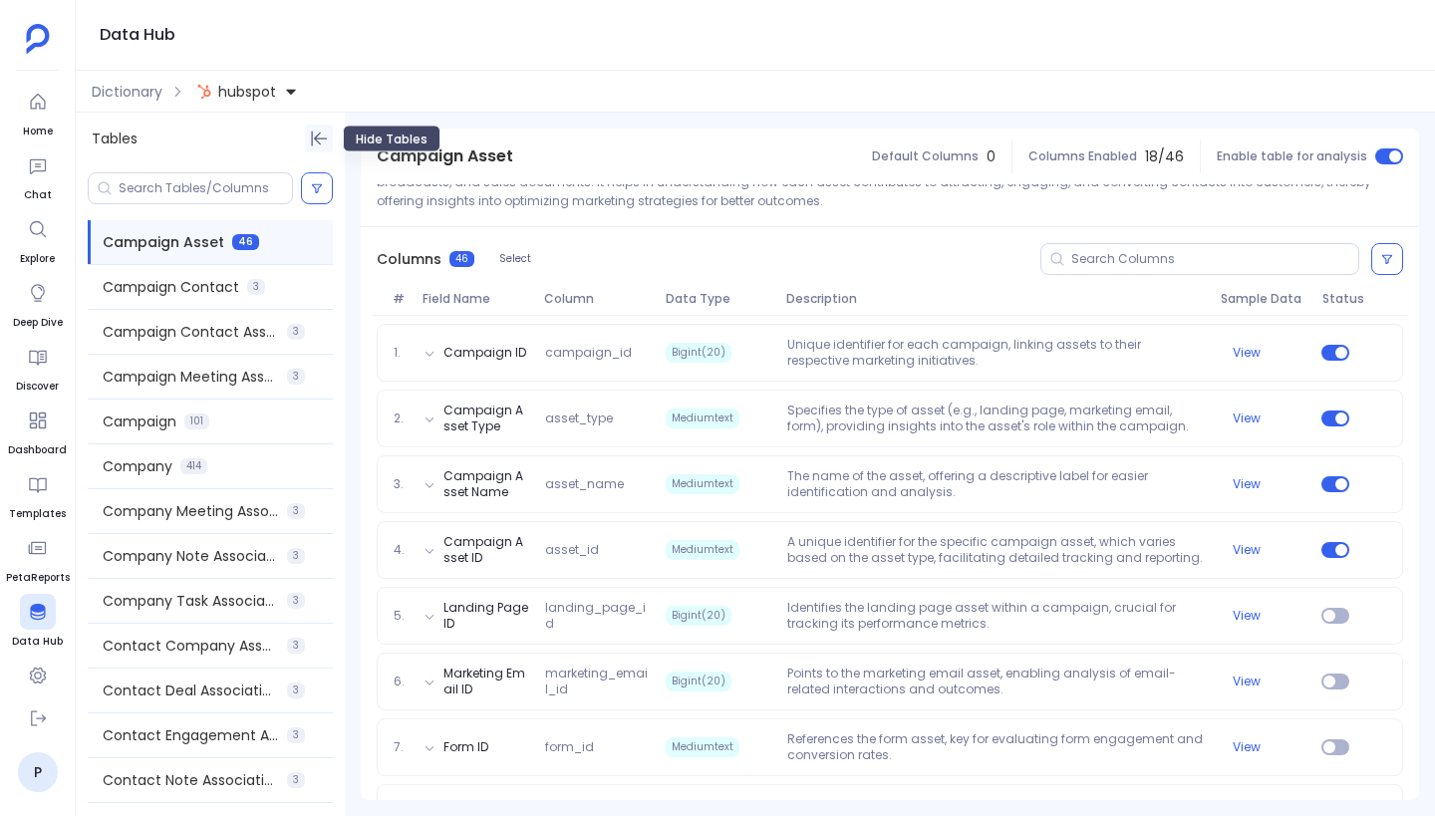
click at [322, 130] on icon "Hide Tables" at bounding box center [319, 139] width 20 height 20
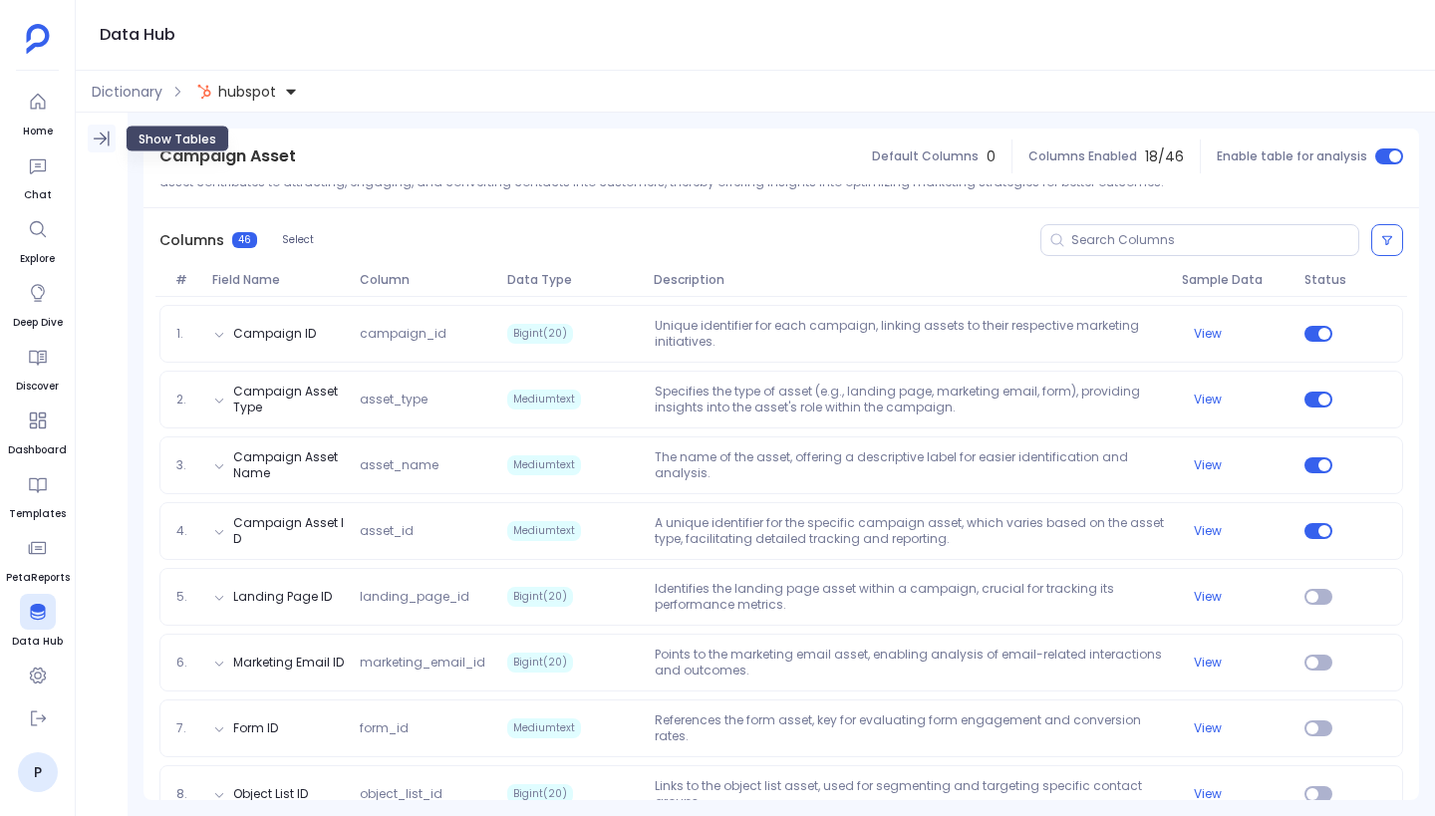
click at [95, 129] on icon "Show Tables" at bounding box center [102, 139] width 20 height 20
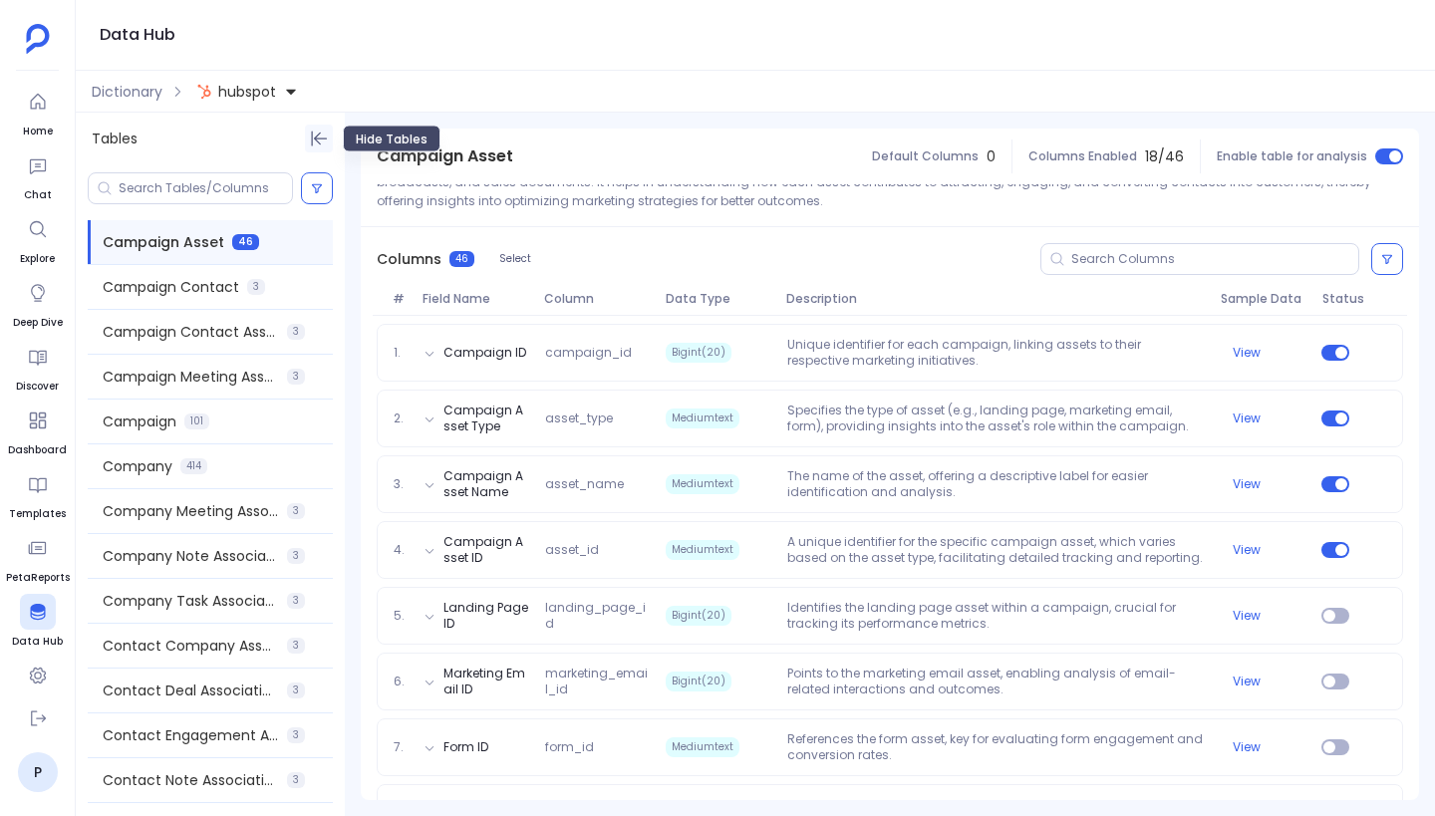
click at [321, 144] on icon "Hide Tables" at bounding box center [319, 139] width 20 height 20
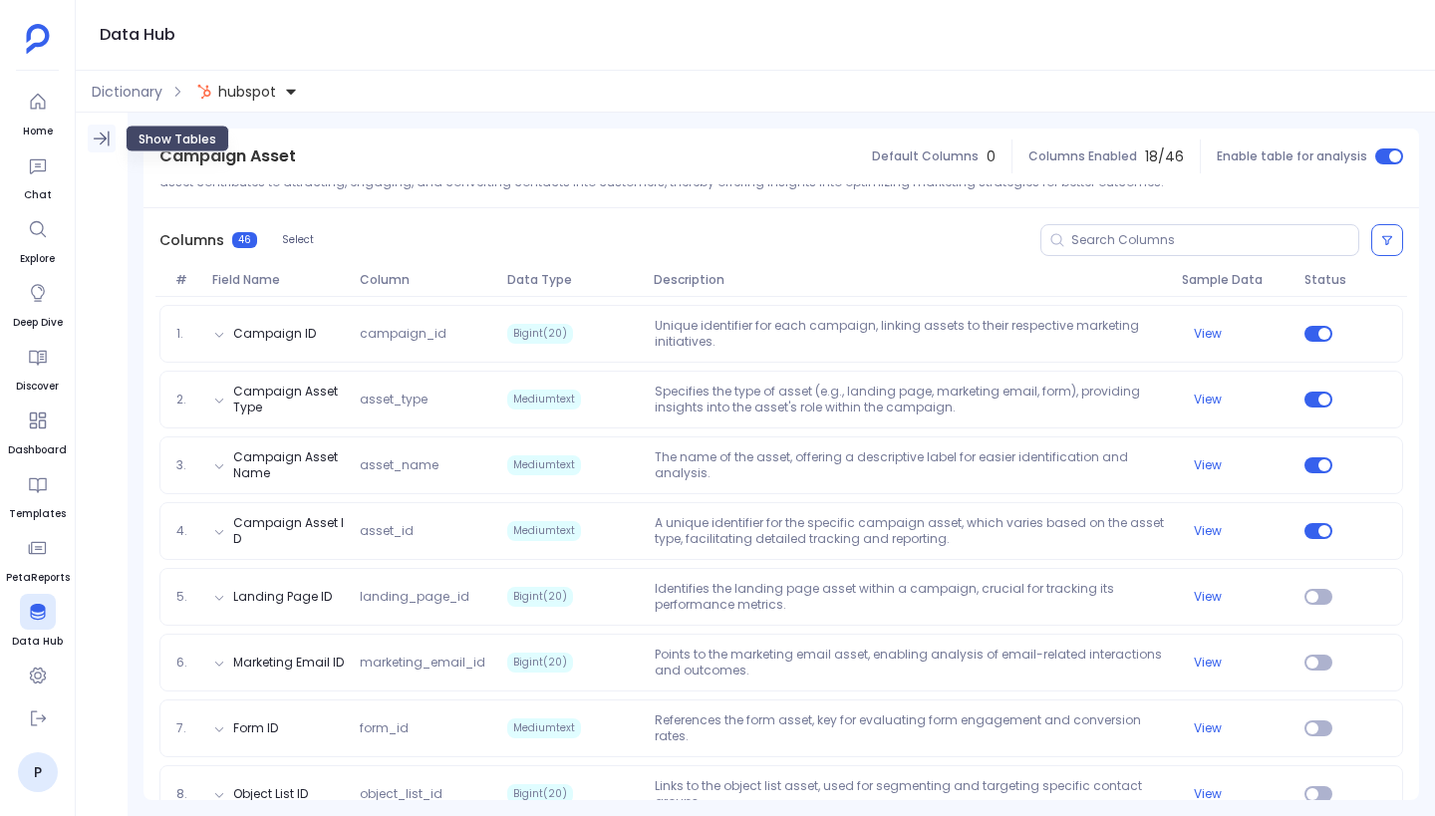
click at [107, 143] on icon "Show Tables" at bounding box center [102, 139] width 20 height 20
